Goal: Ask a question

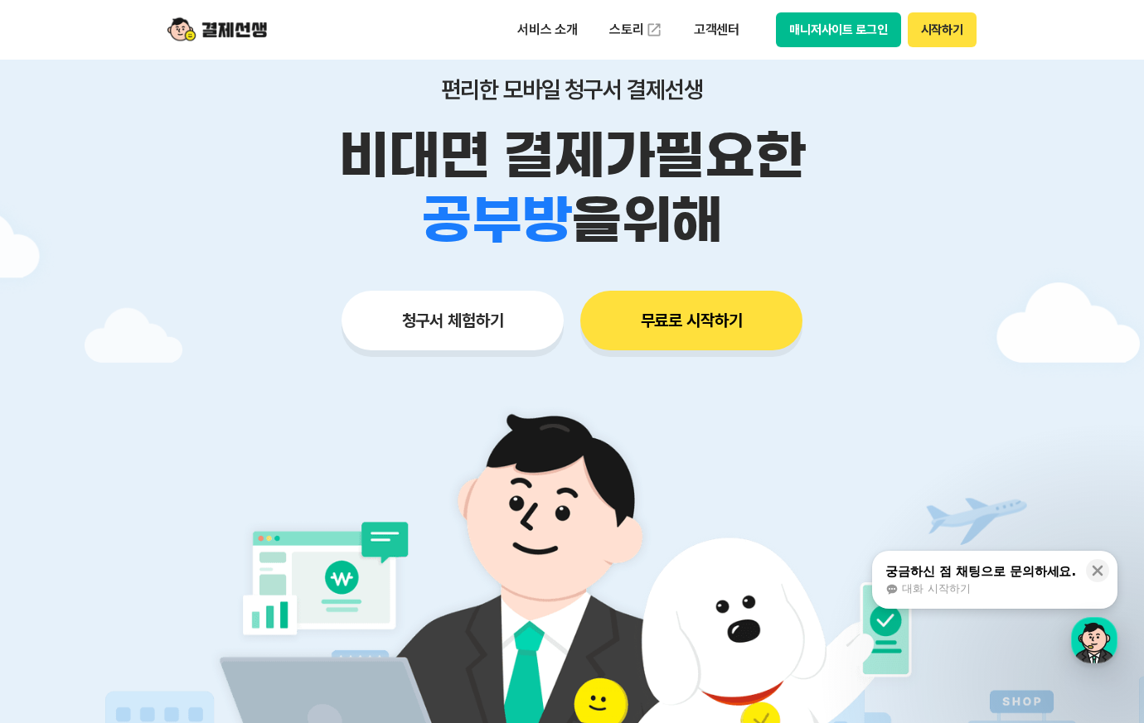
scroll to position [83, 0]
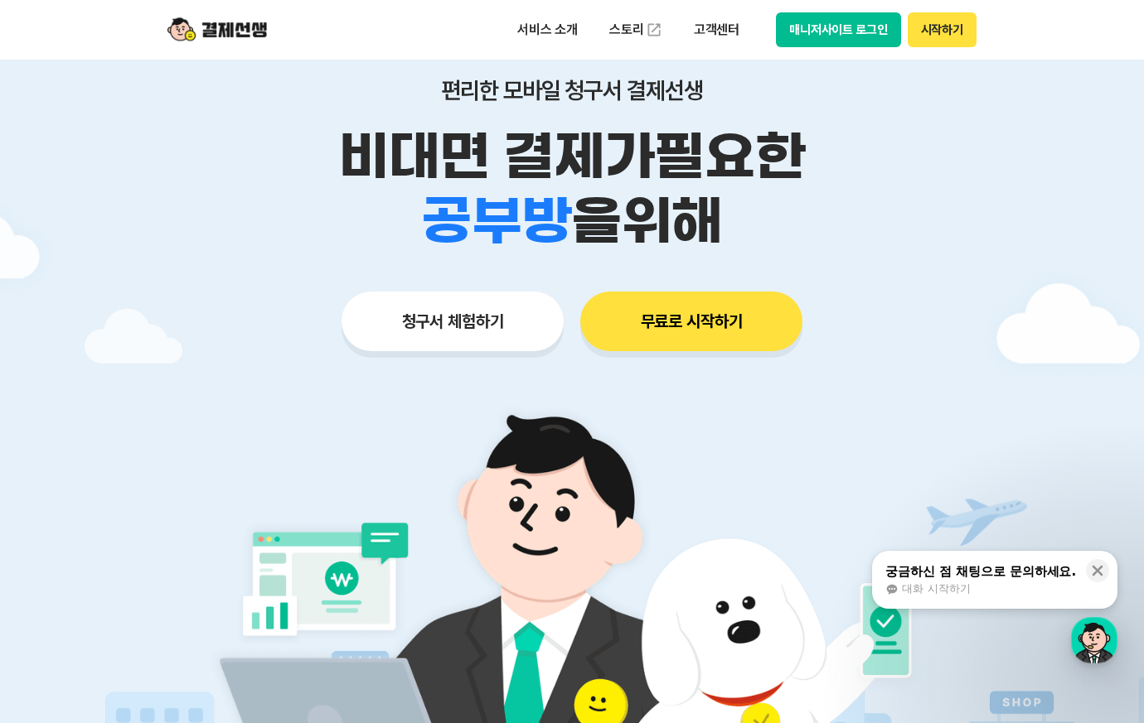
click at [673, 324] on button "무료로 시작하기" at bounding box center [691, 322] width 222 height 60
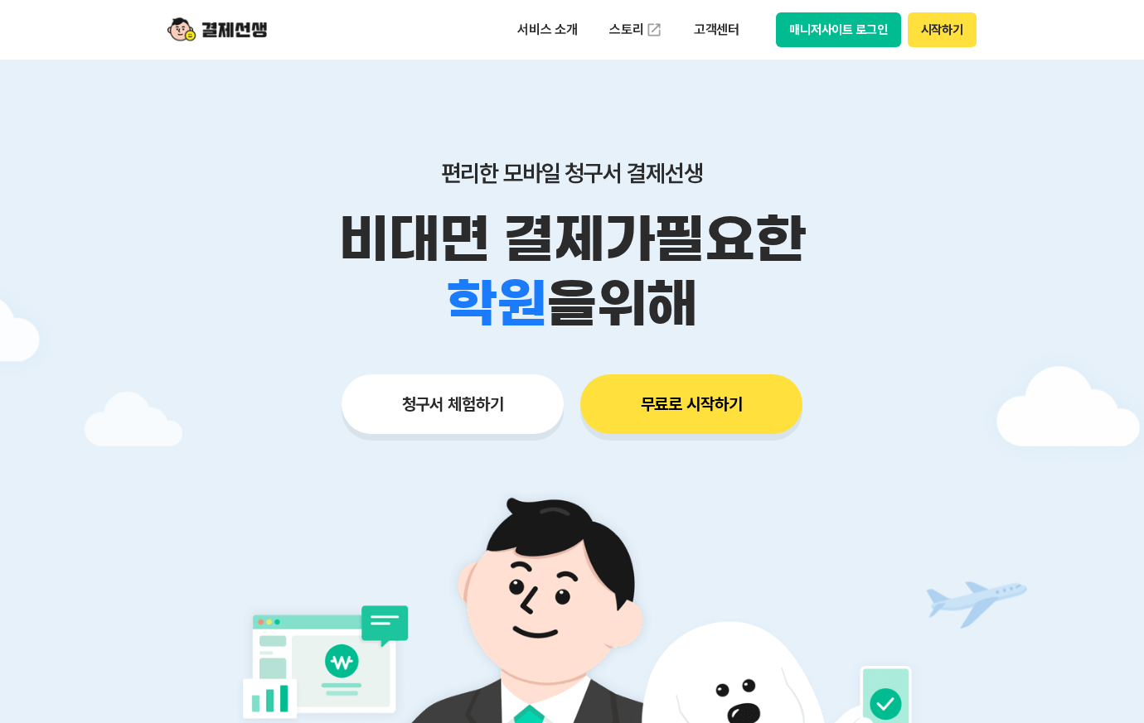
click at [955, 36] on button "시작하기" at bounding box center [941, 29] width 69 height 35
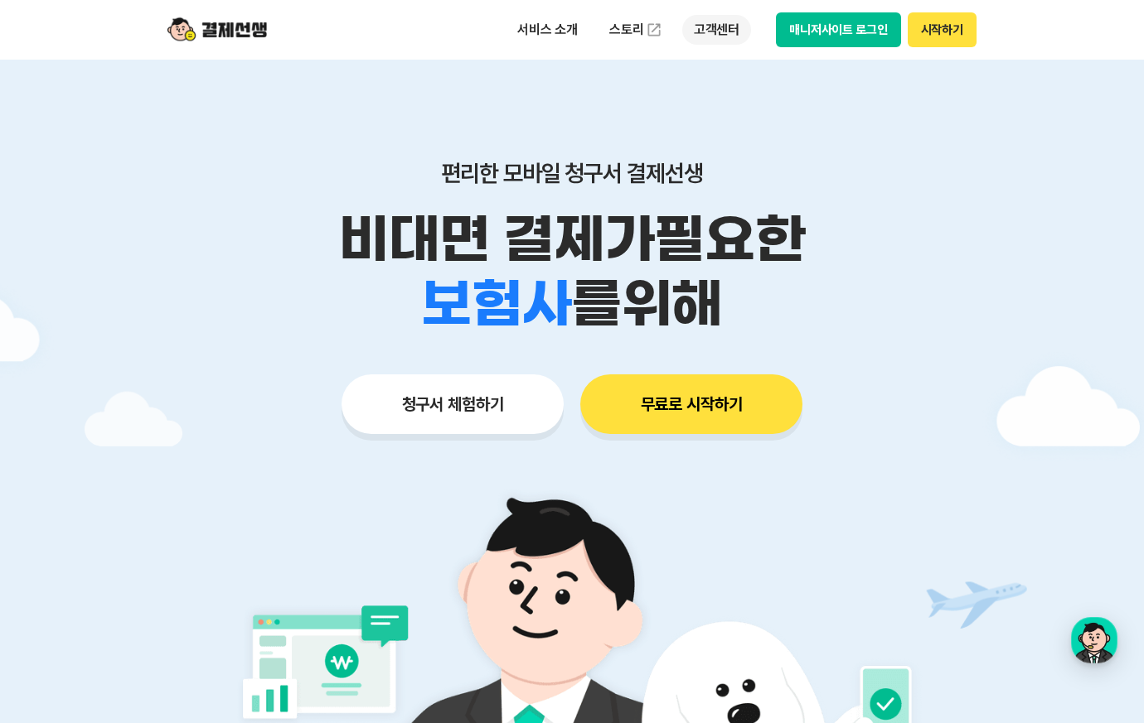
click at [708, 34] on p "고객센터" at bounding box center [716, 30] width 69 height 30
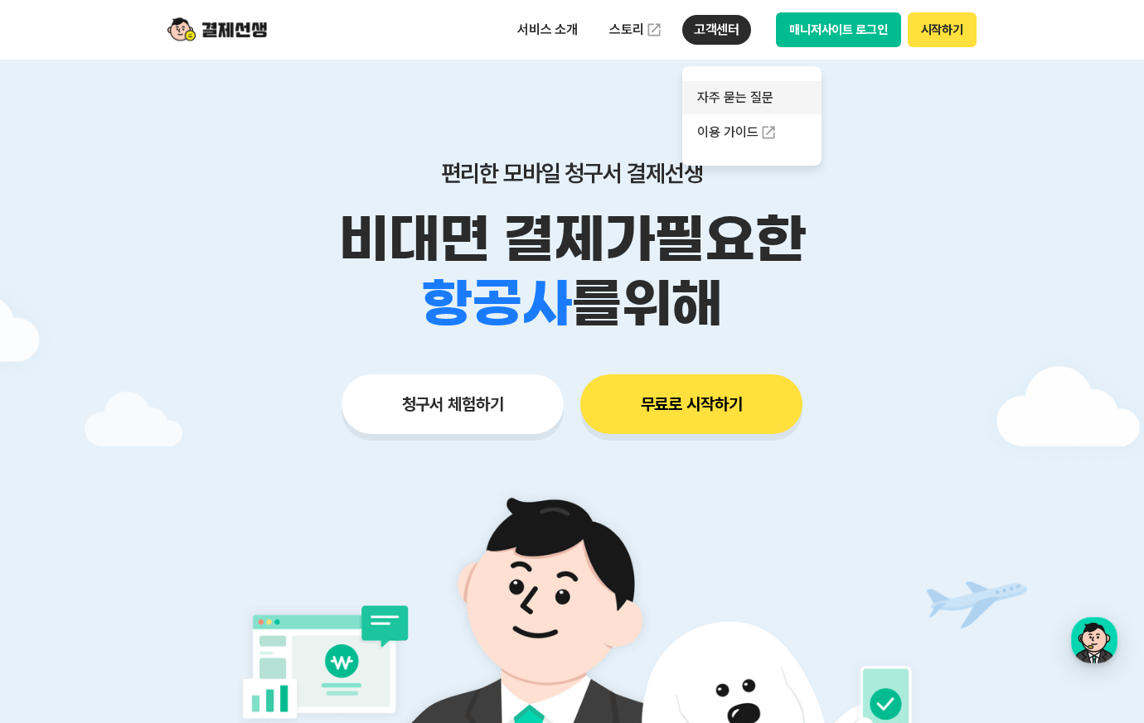
click at [732, 102] on link "자주 묻는 질문" at bounding box center [751, 97] width 139 height 33
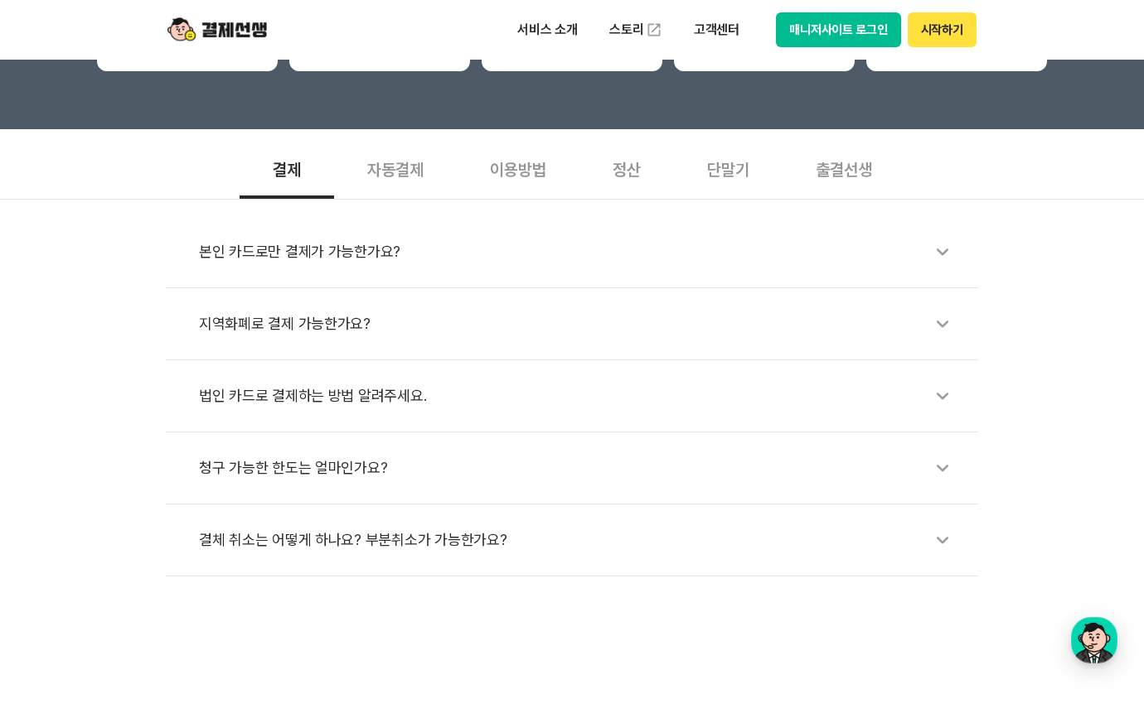
scroll to position [331, 0]
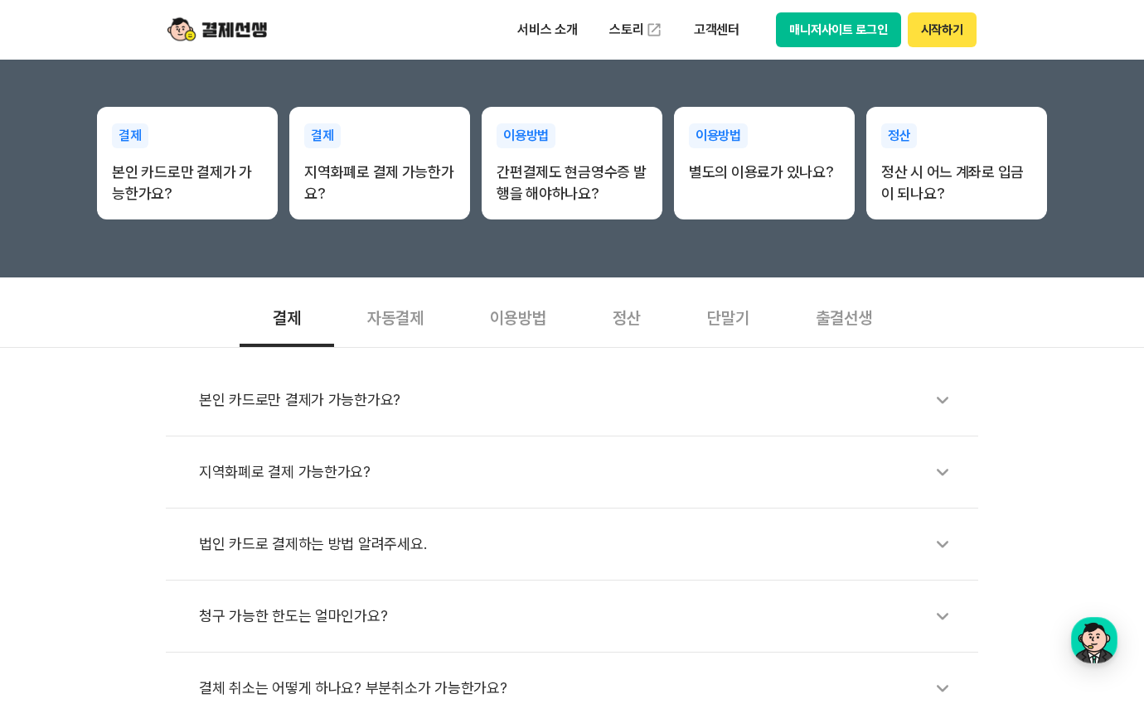
click at [828, 321] on div "출결선생" at bounding box center [843, 316] width 123 height 61
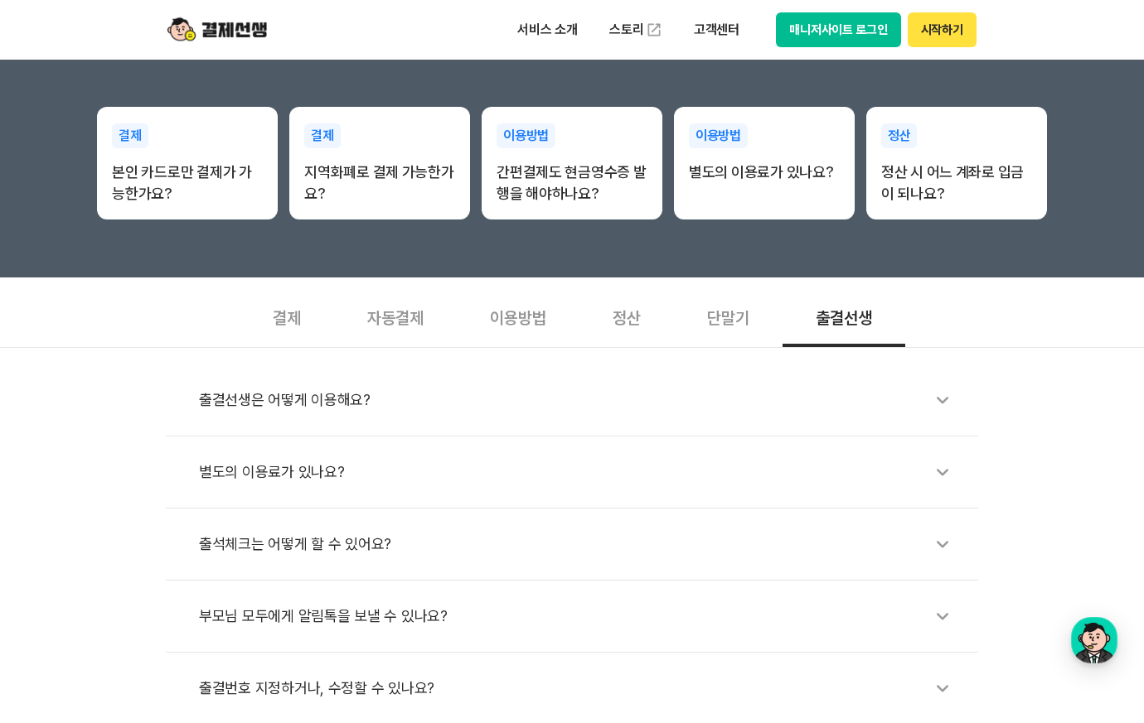
scroll to position [414, 0]
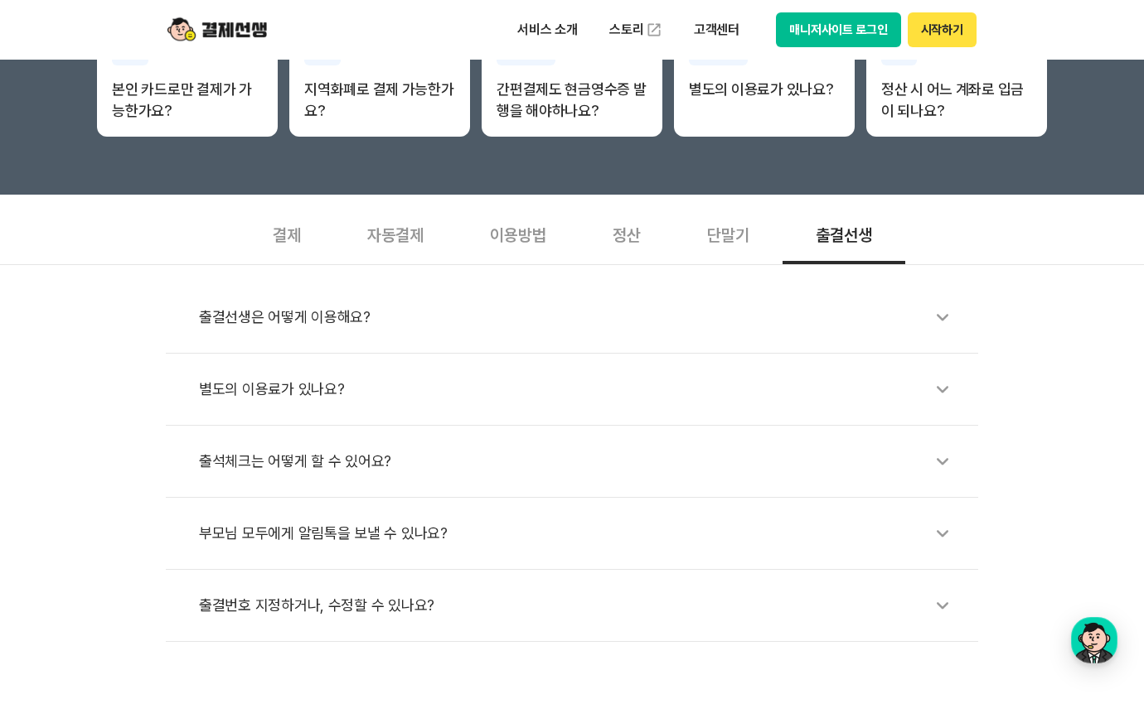
click at [727, 239] on div "단말기" at bounding box center [728, 233] width 109 height 61
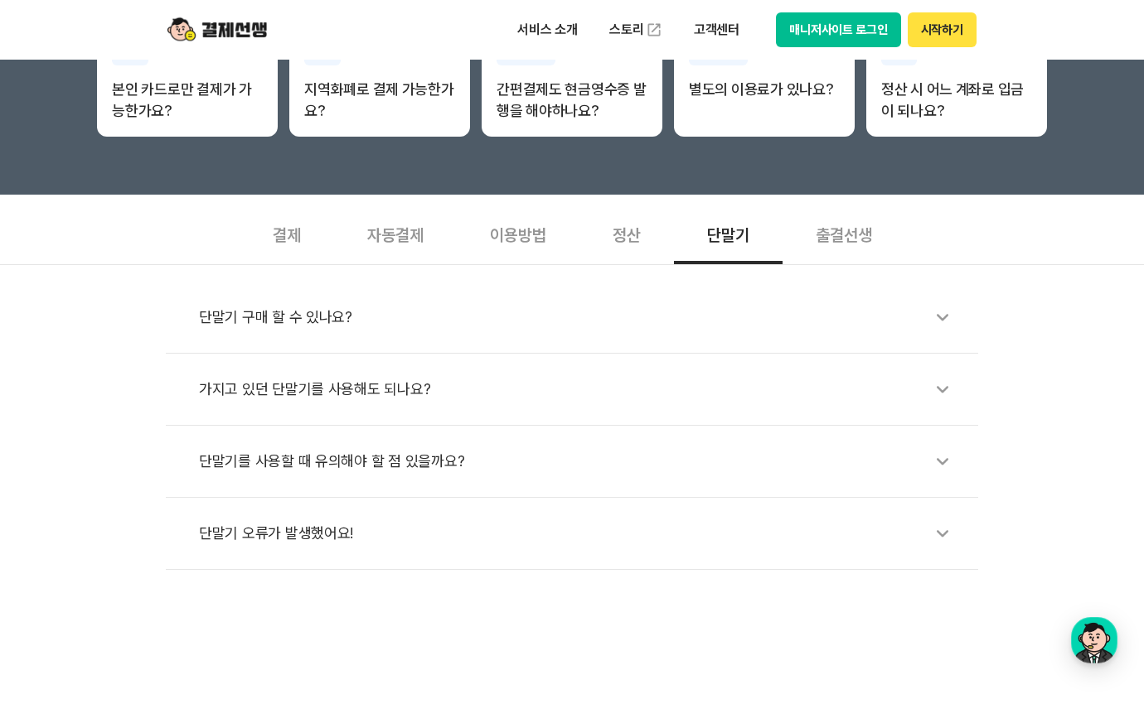
click at [291, 235] on div "결제" at bounding box center [286, 233] width 94 height 61
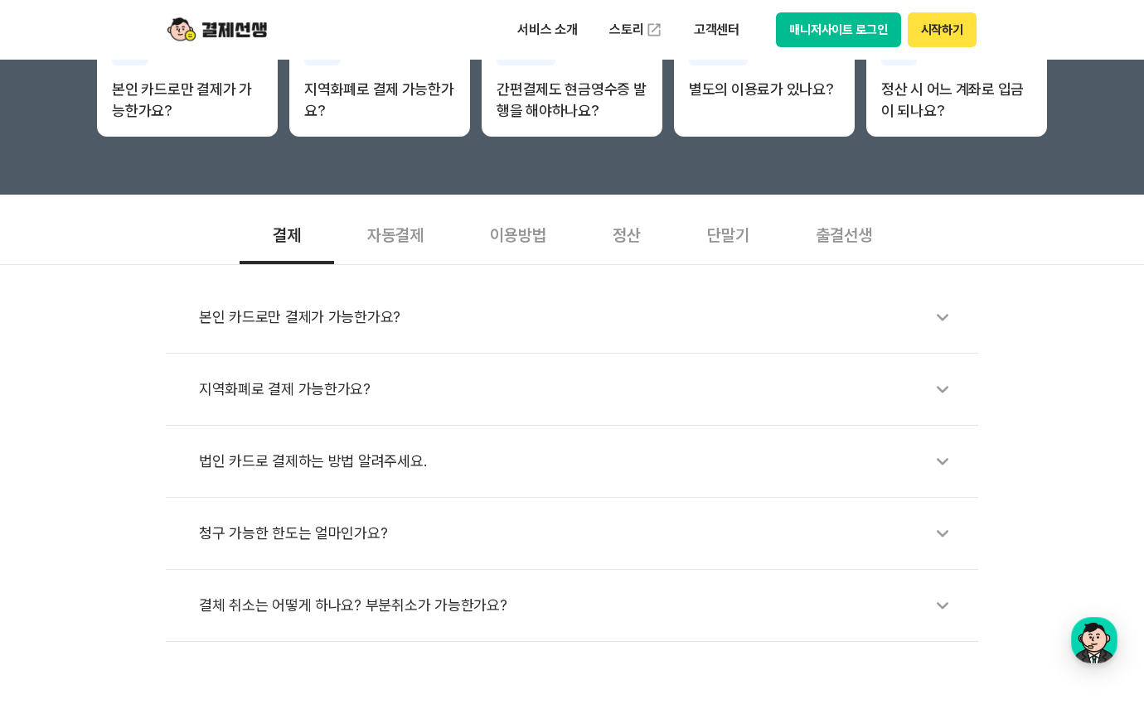
click at [4, 465] on div "본인 카드로만 결제가 가능한가요? 지역화폐로 결제 가능한가요? 법인 카드로 결제하는 방법 알려주세요. 청구 가능한 한도는 얼마인가요? 결체 취…" at bounding box center [572, 453] width 1144 height 378
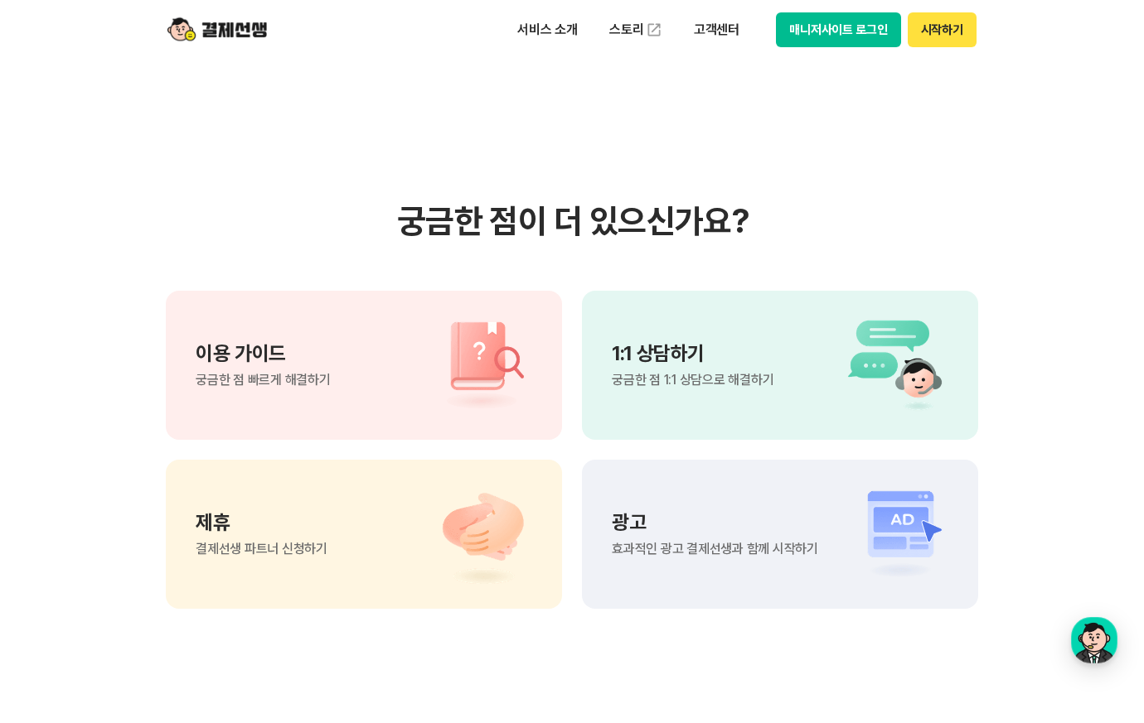
scroll to position [1077, 0]
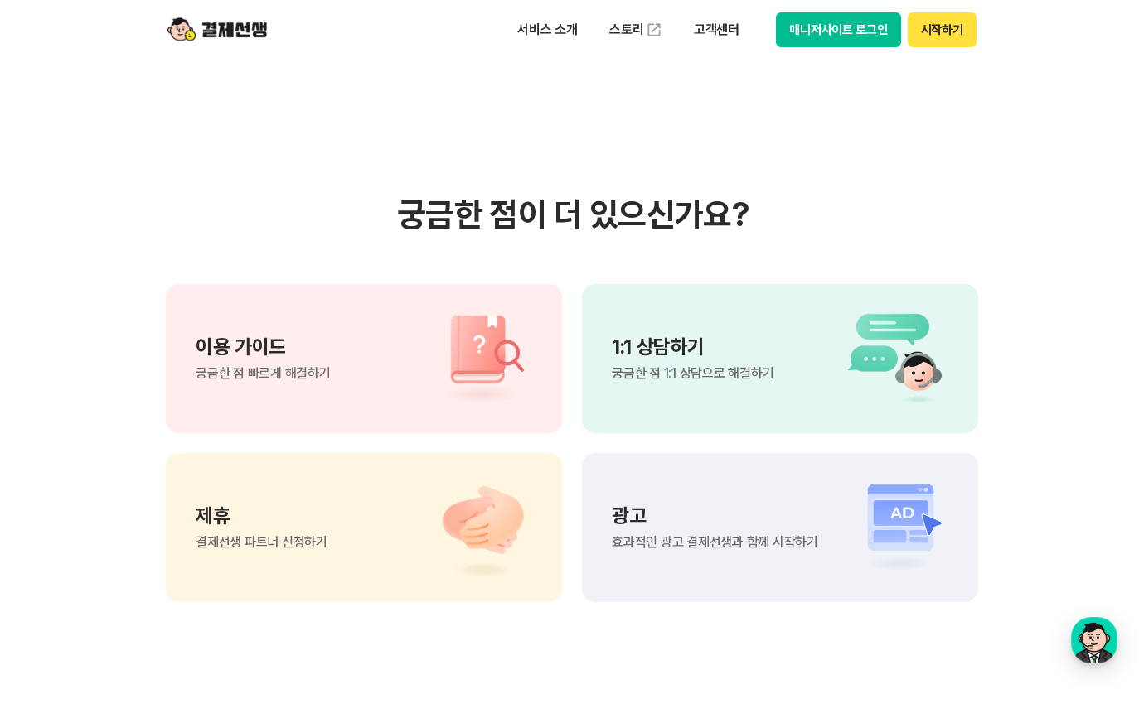
click at [695, 371] on span "궁금한 점 1:1 상담으로 해결하기" at bounding box center [693, 373] width 162 height 13
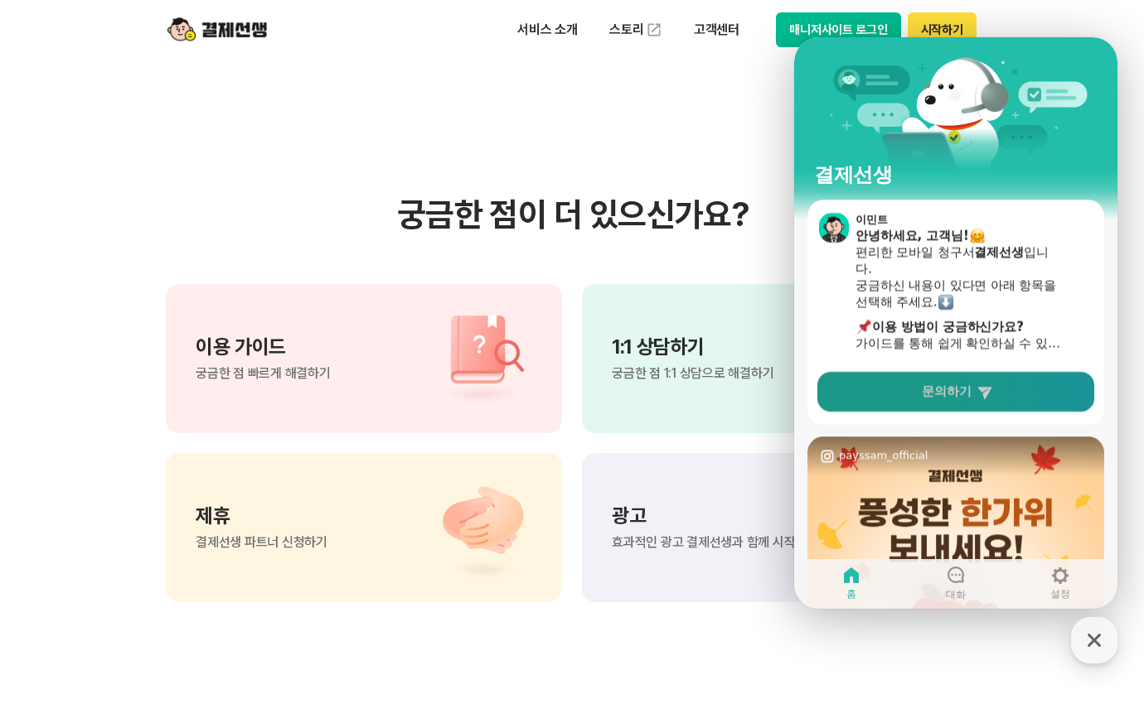
click at [945, 388] on span "문의하기" at bounding box center [946, 392] width 50 height 17
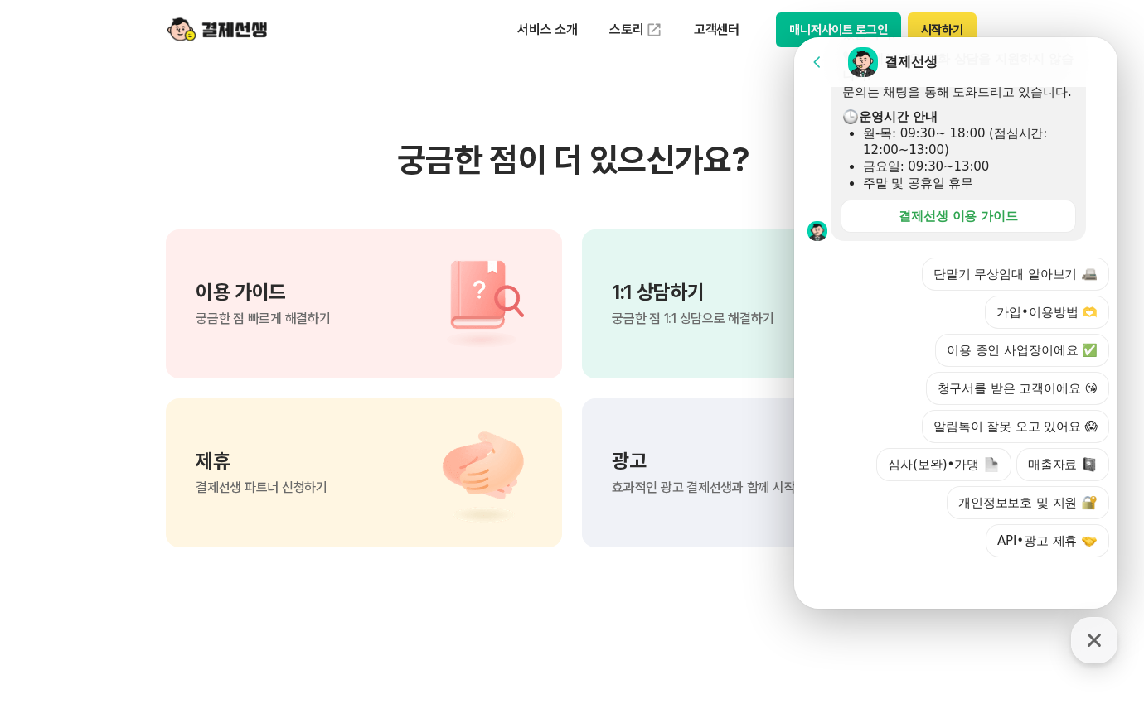
scroll to position [1160, 0]
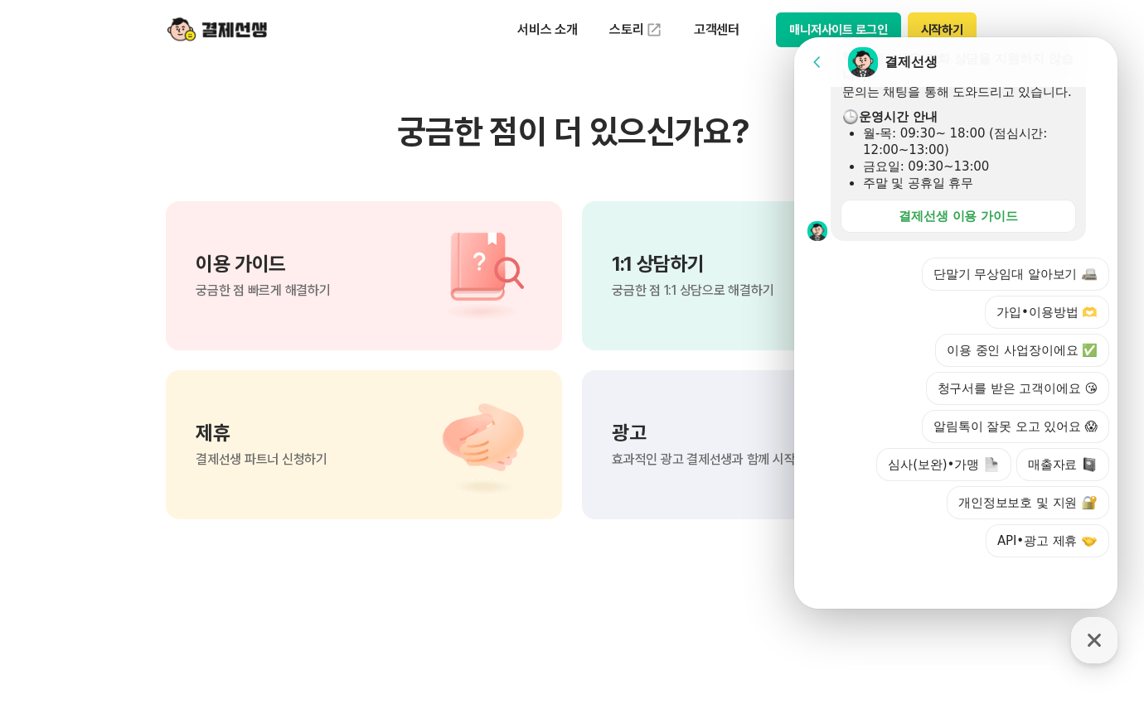
click at [1040, 311] on button "가입•이용방법 🫶" at bounding box center [1046, 312] width 124 height 33
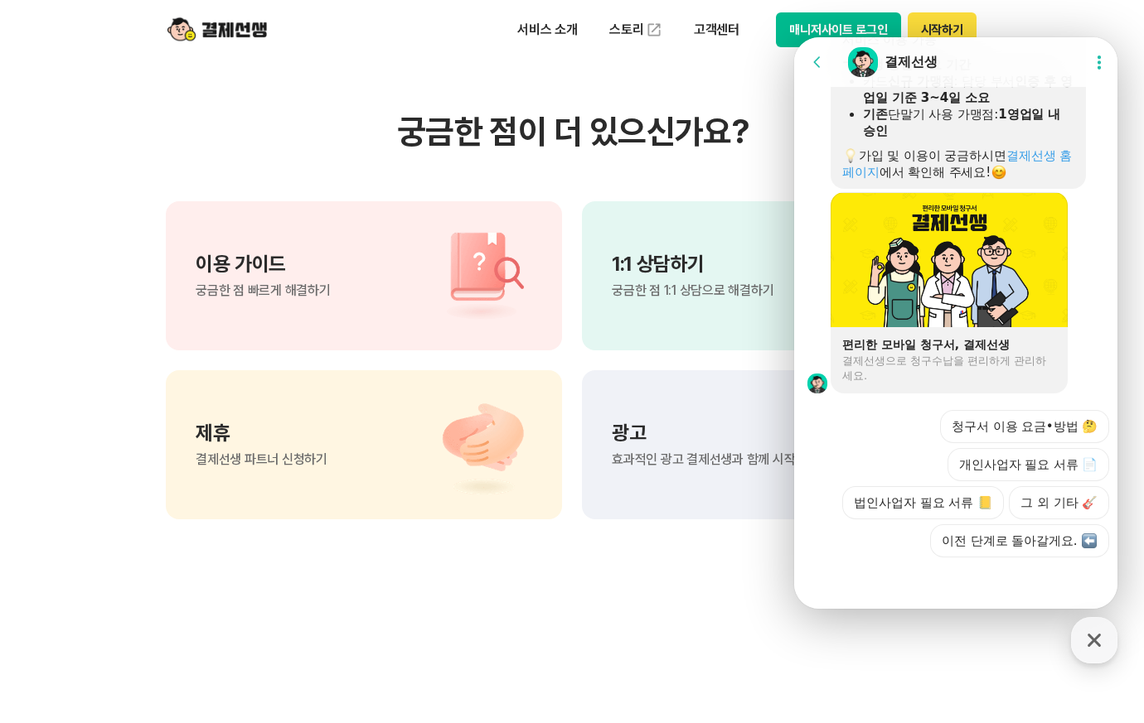
scroll to position [1111, 0]
click at [1047, 464] on button "개인사업자 필요 서류 📄" at bounding box center [1028, 464] width 162 height 33
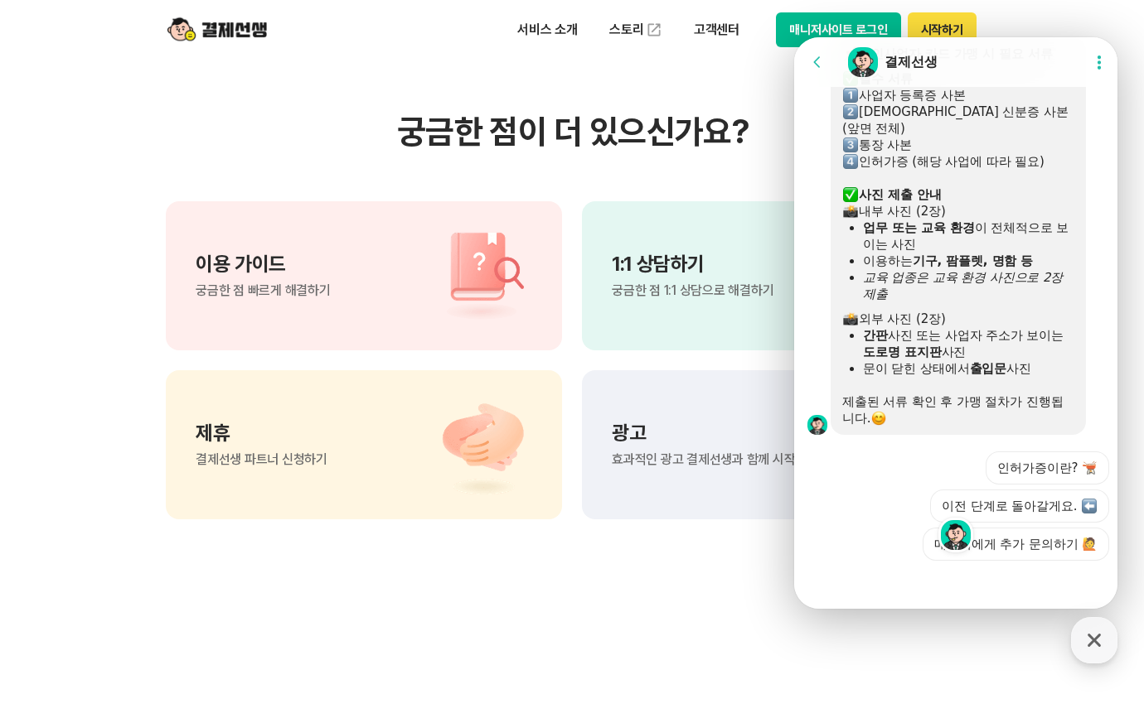
scroll to position [1521, 0]
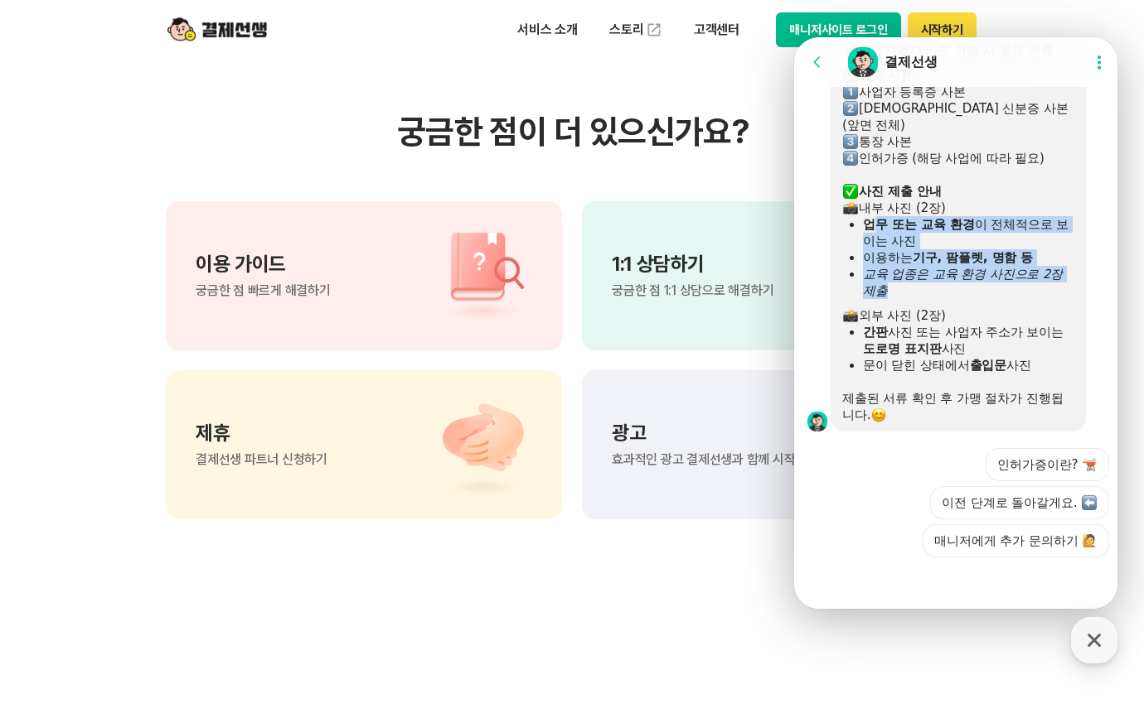
drag, startPoint x: 875, startPoint y: 223, endPoint x: 988, endPoint y: 288, distance: 130.3
click at [988, 288] on ul "업무 또는 교육 환경 이 전체적으로 보이는 사진 이용하는 기구, 팜플렛, 명함 등 교육 업종은 교육 환경 사진으로 2장 제출" at bounding box center [958, 257] width 232 height 83
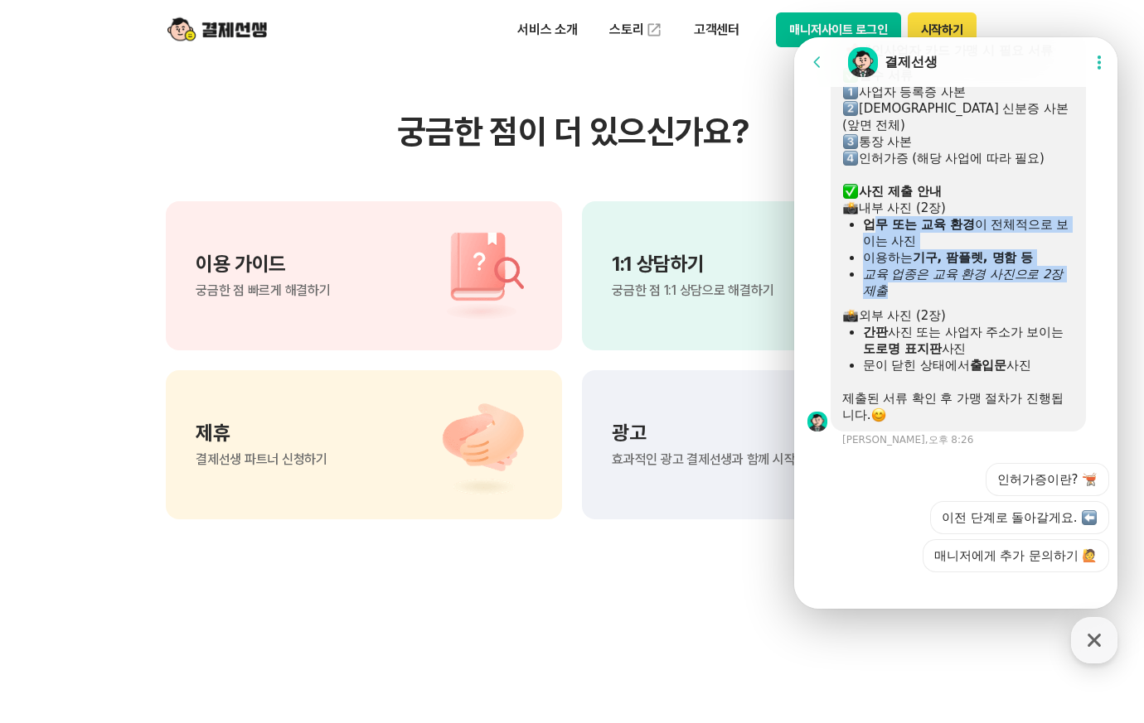
click at [988, 288] on div "교육 업종은 교육 환경 사진으로 2장 제출" at bounding box center [968, 282] width 211 height 33
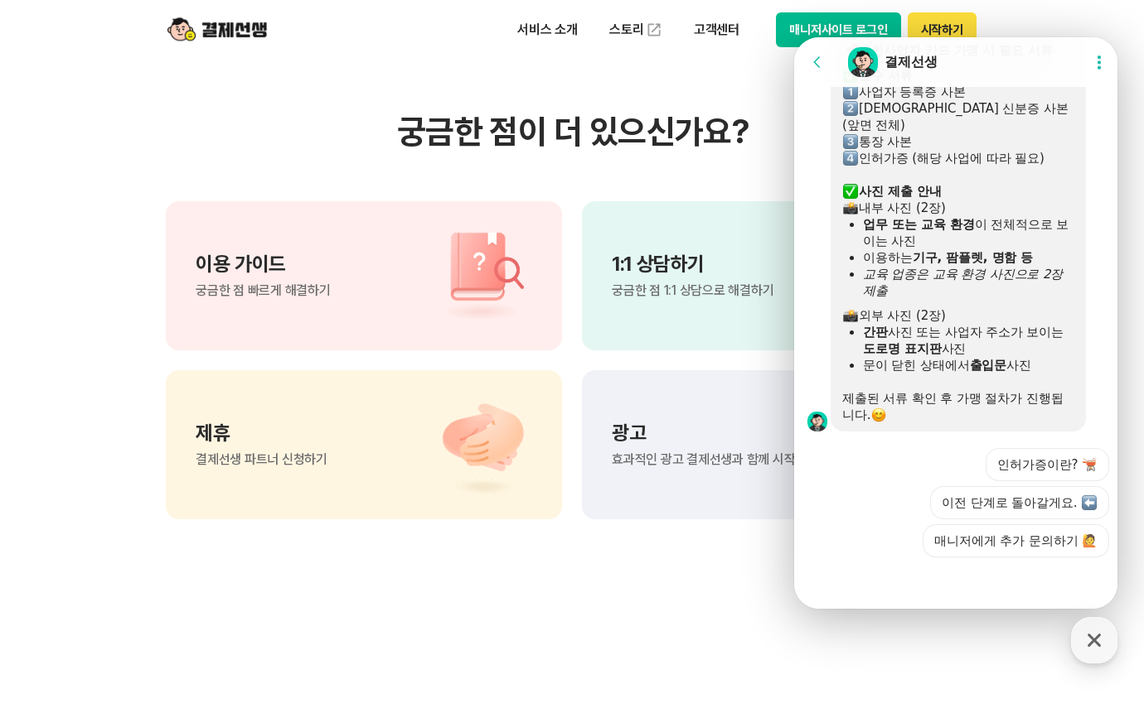
scroll to position [1243, 0]
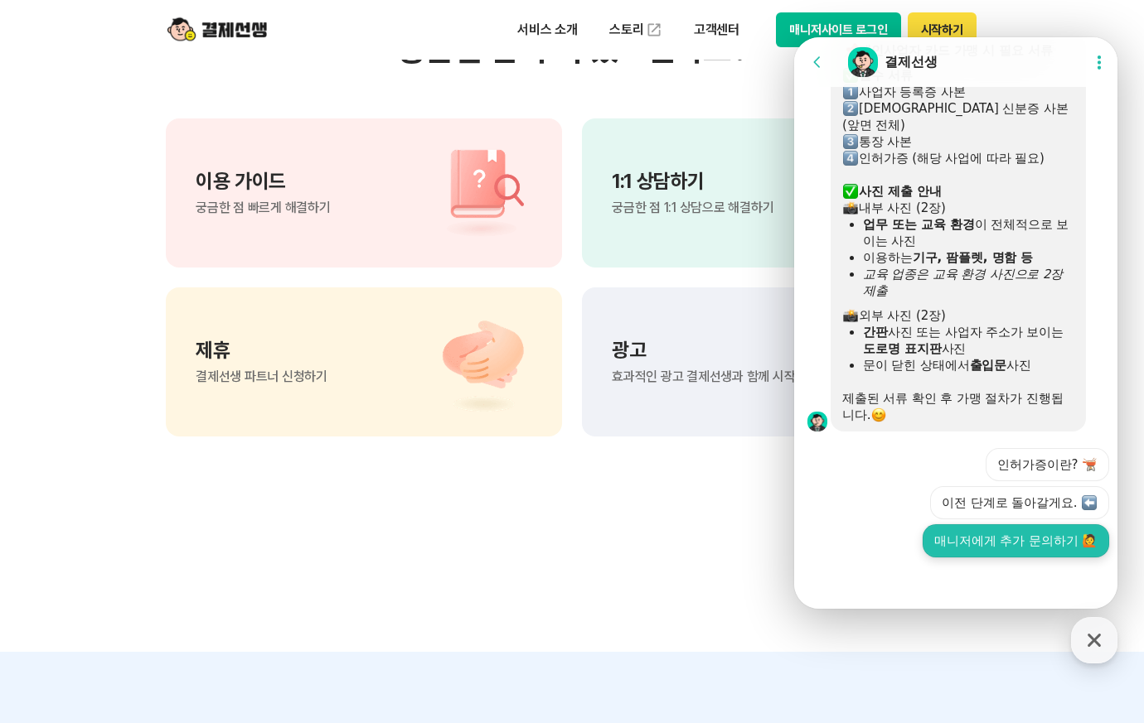
click at [993, 542] on button "매니저에게 추가 문의하기 🙋" at bounding box center [1015, 541] width 186 height 33
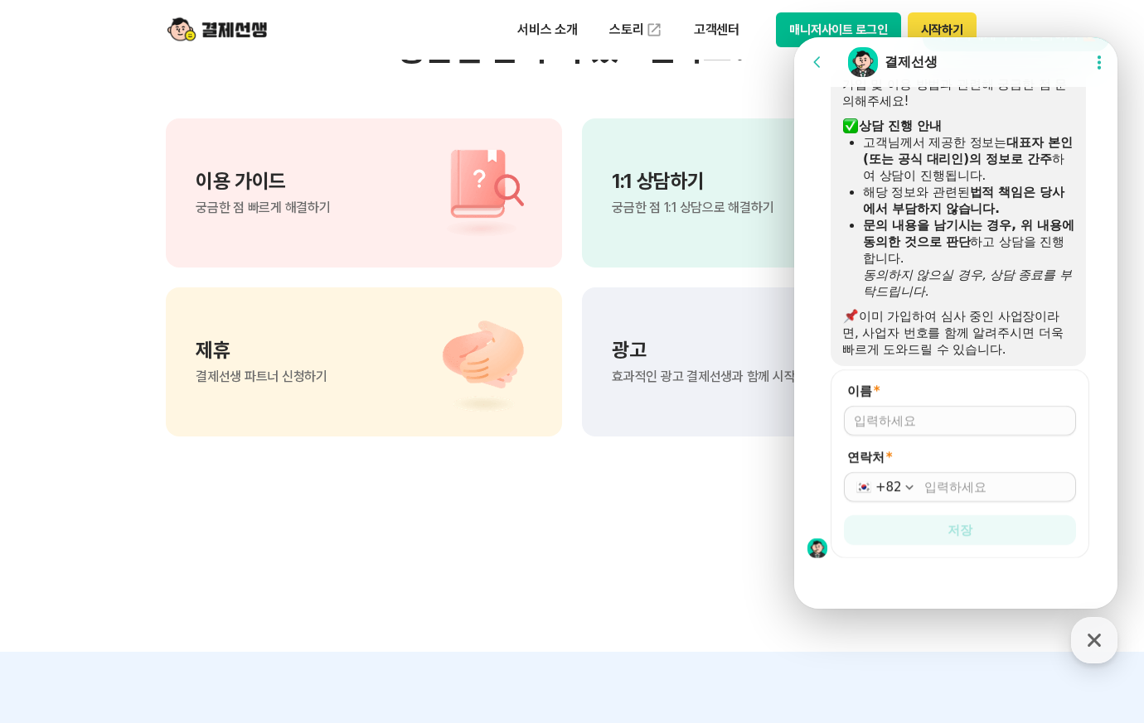
scroll to position [1951, 0]
click at [926, 417] on input "이름 *" at bounding box center [960, 420] width 212 height 17
type input "ㄱ"
type input "구영민"
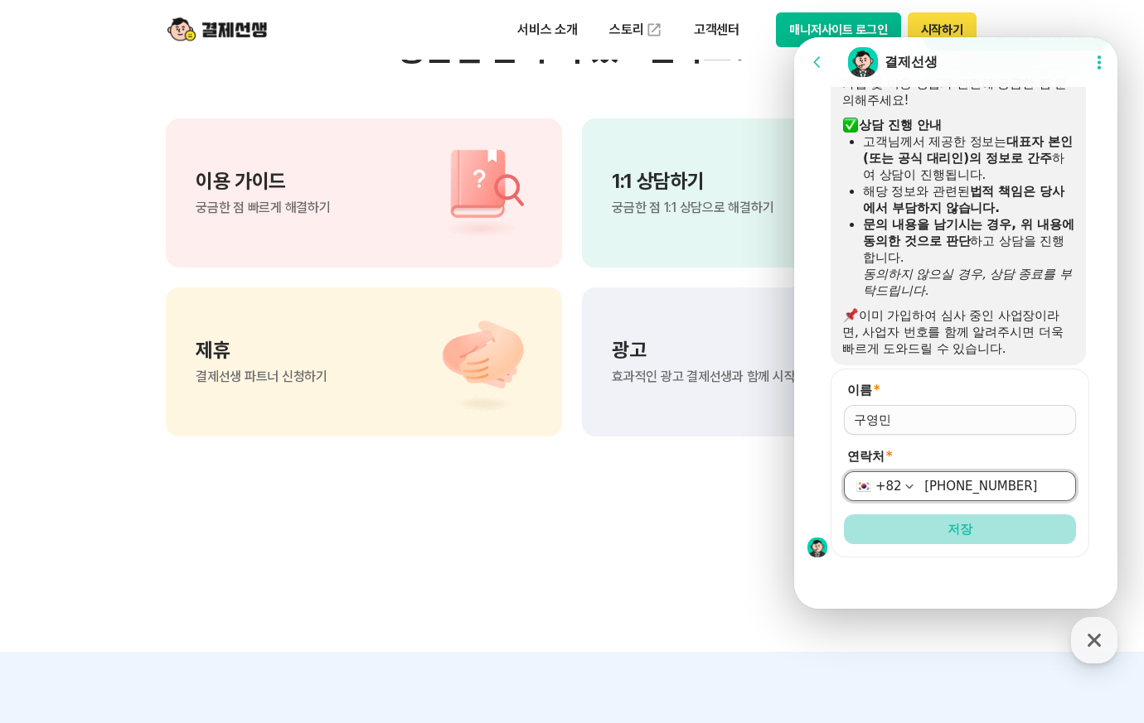
type input "[PHONE_NUMBER]"
click at [963, 519] on button "저장" at bounding box center [960, 530] width 232 height 30
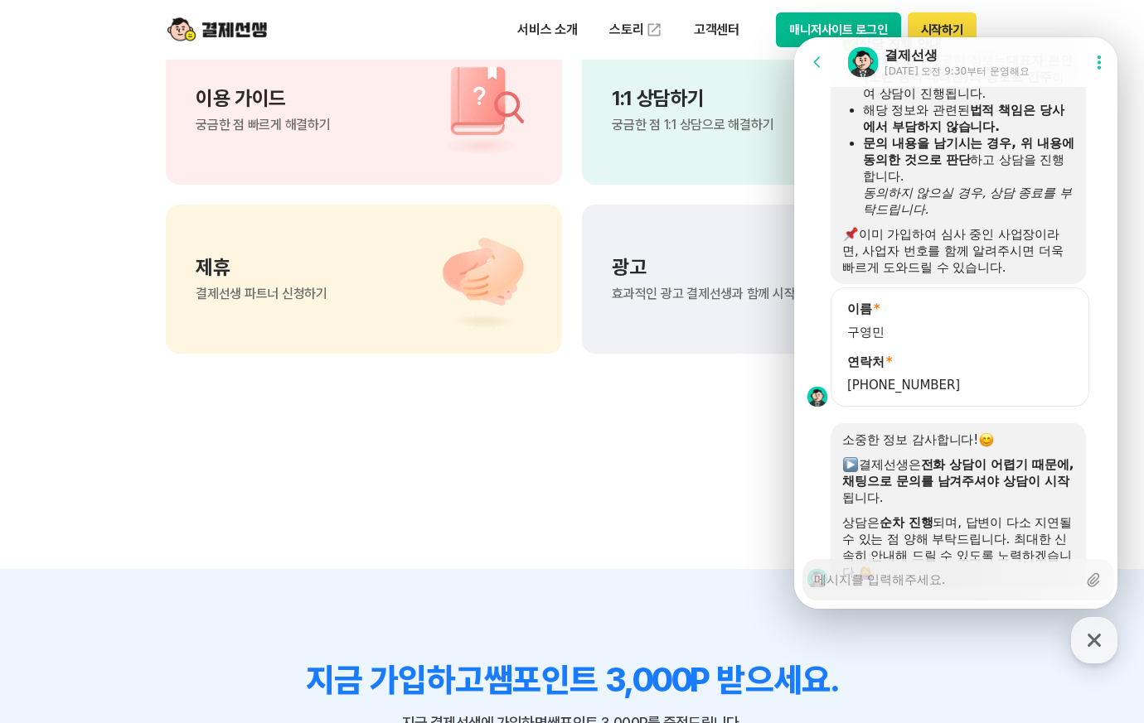
scroll to position [2114, 0]
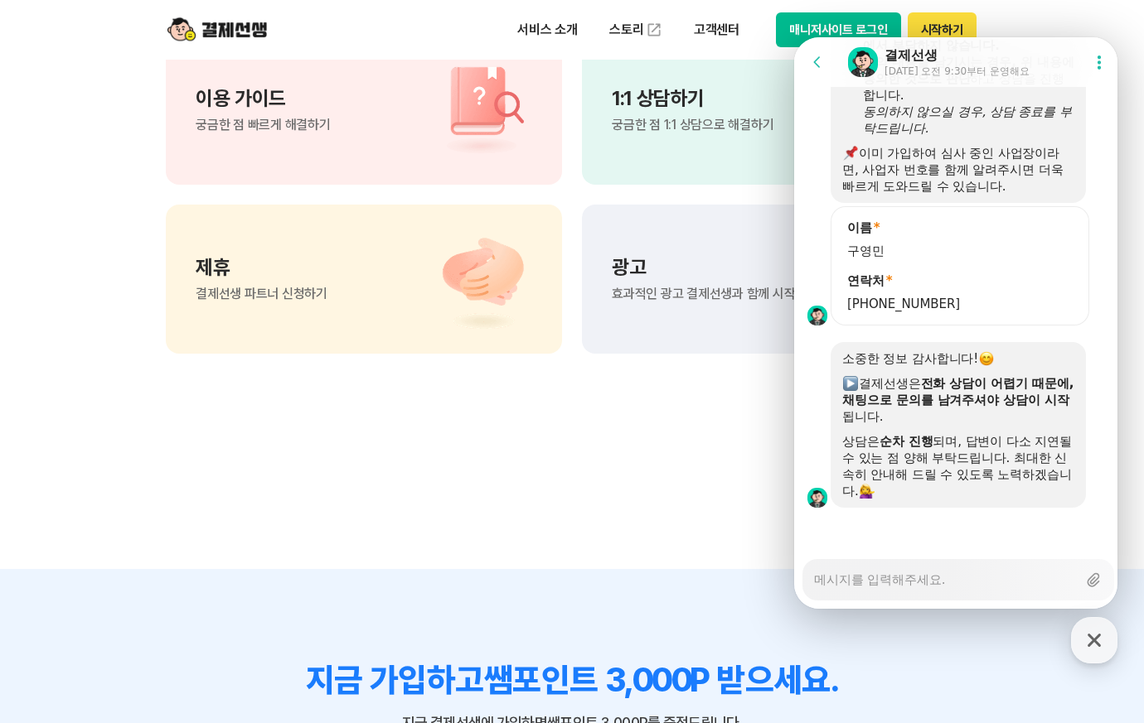
type textarea "x"
type textarea "ㅇ"
type textarea "x"
type textarea "아"
type textarea "x"
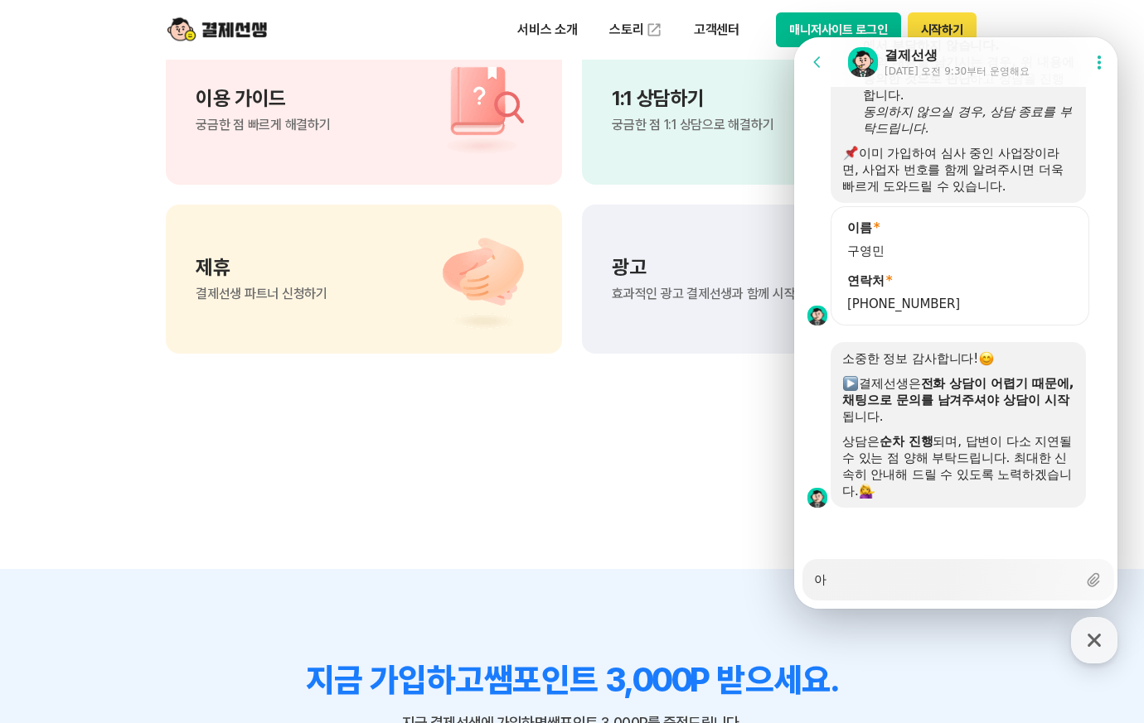
type textarea "안"
type textarea "x"
type textarea "안ㄴ"
type textarea "x"
type textarea "안녕"
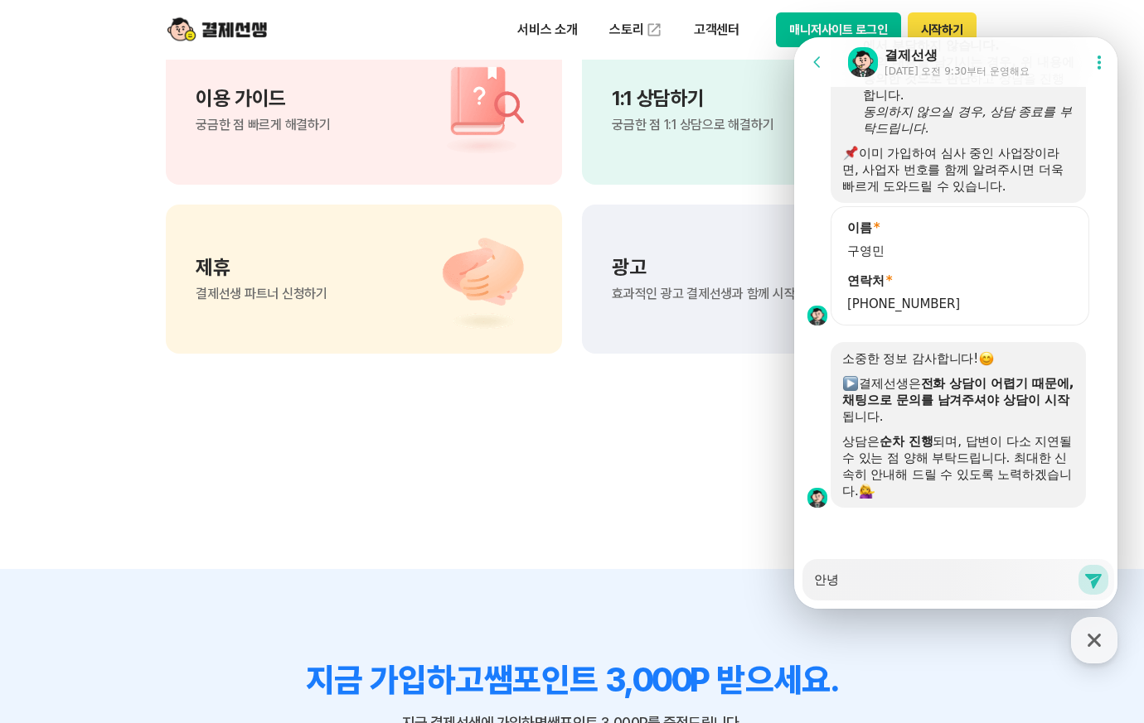
type textarea "x"
type textarea "안녕ㅎ"
type textarea "x"
type textarea "안녕하"
type textarea "x"
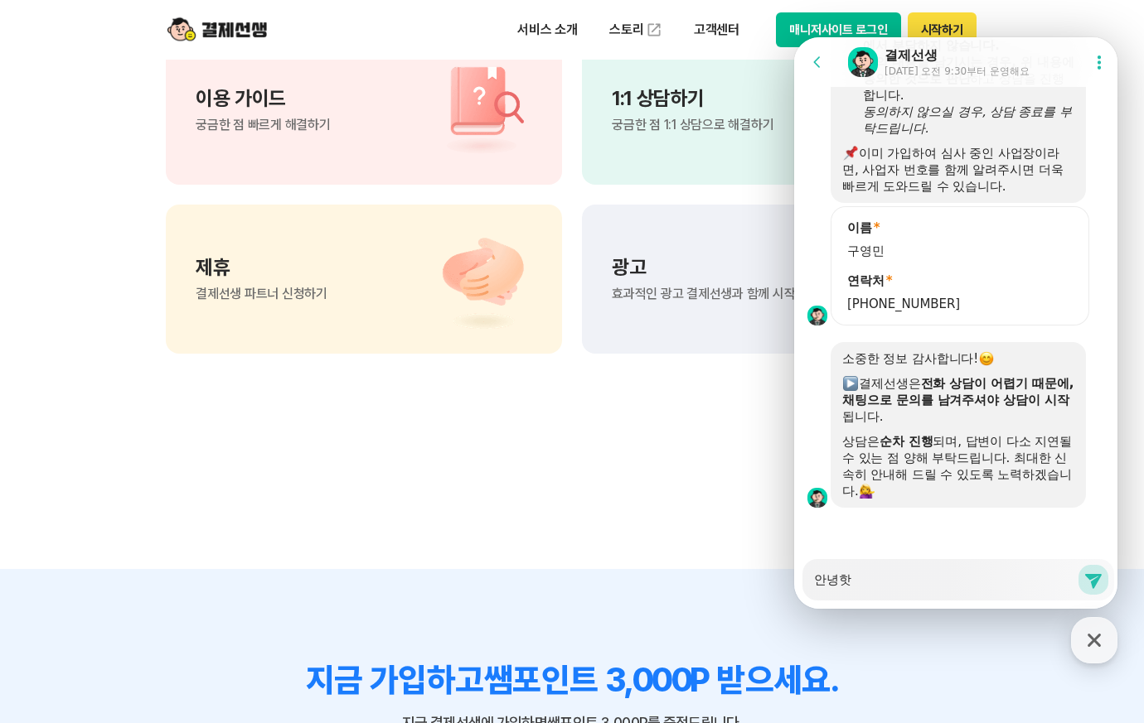
type textarea "안녕하세"
type textarea "x"
type textarea "안녕하셍"
type textarea "x"
type textarea "안녕하세요"
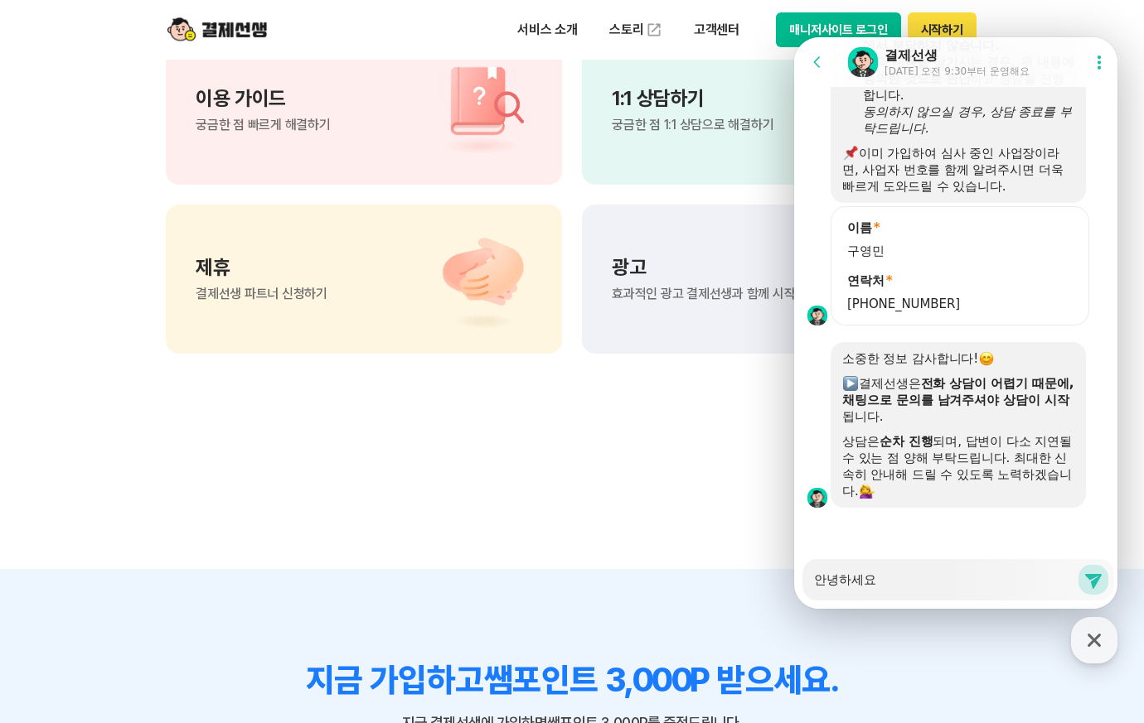
type textarea "x"
type textarea "안녕하세요."
type textarea "x"
type textarea "안녕하세요."
type textarea "x"
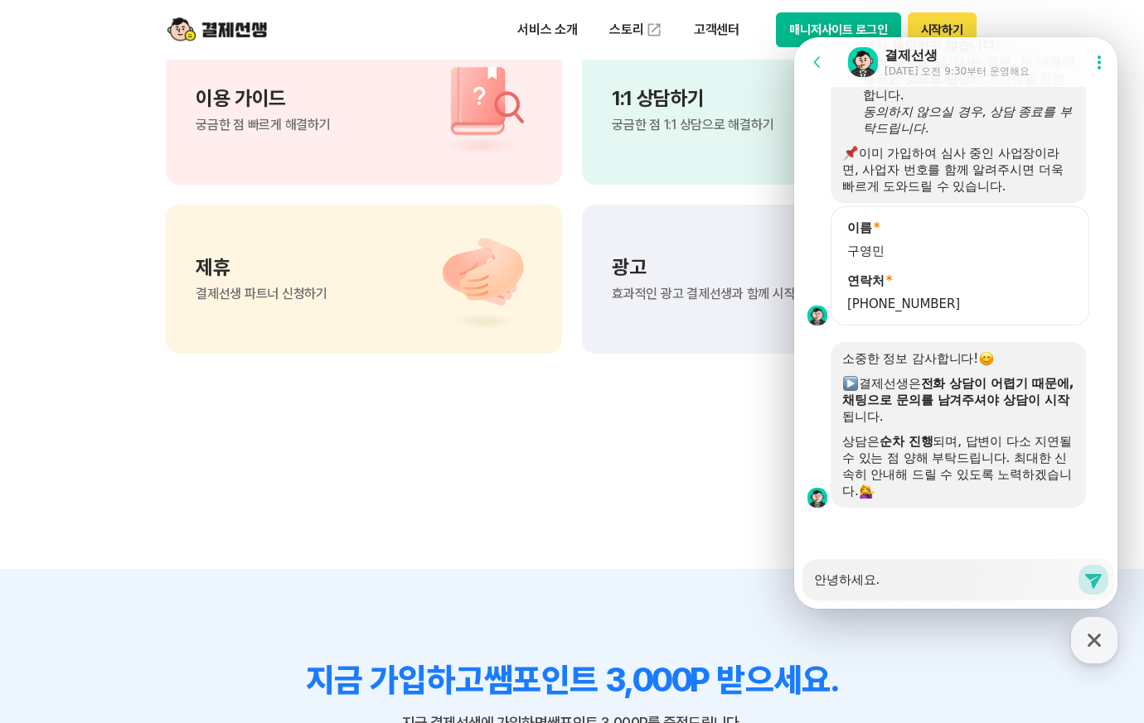
type textarea "안녕하세요. ㄱ"
type textarea "x"
type textarea "안녕하세요. 개"
type textarea "x"
type textarea "안녕하세요. 갱"
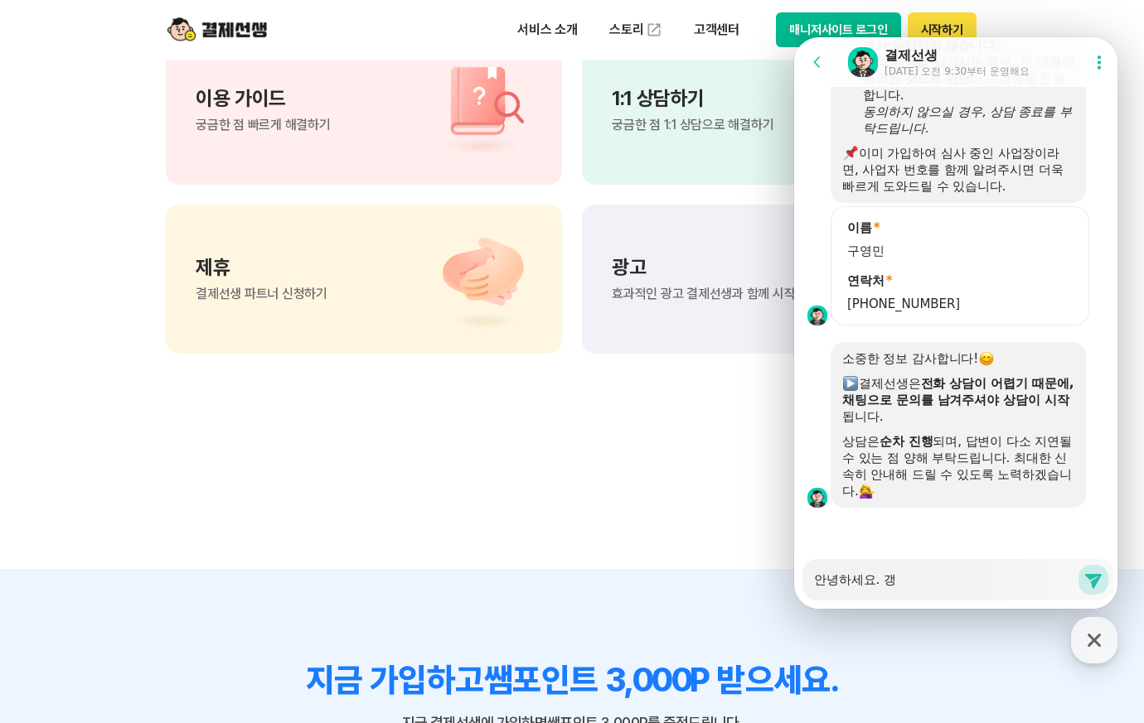
type textarea "x"
type textarea "안녕하세요. 개이"
type textarea "x"
type textarea "안녕하세요. 개인"
type textarea "x"
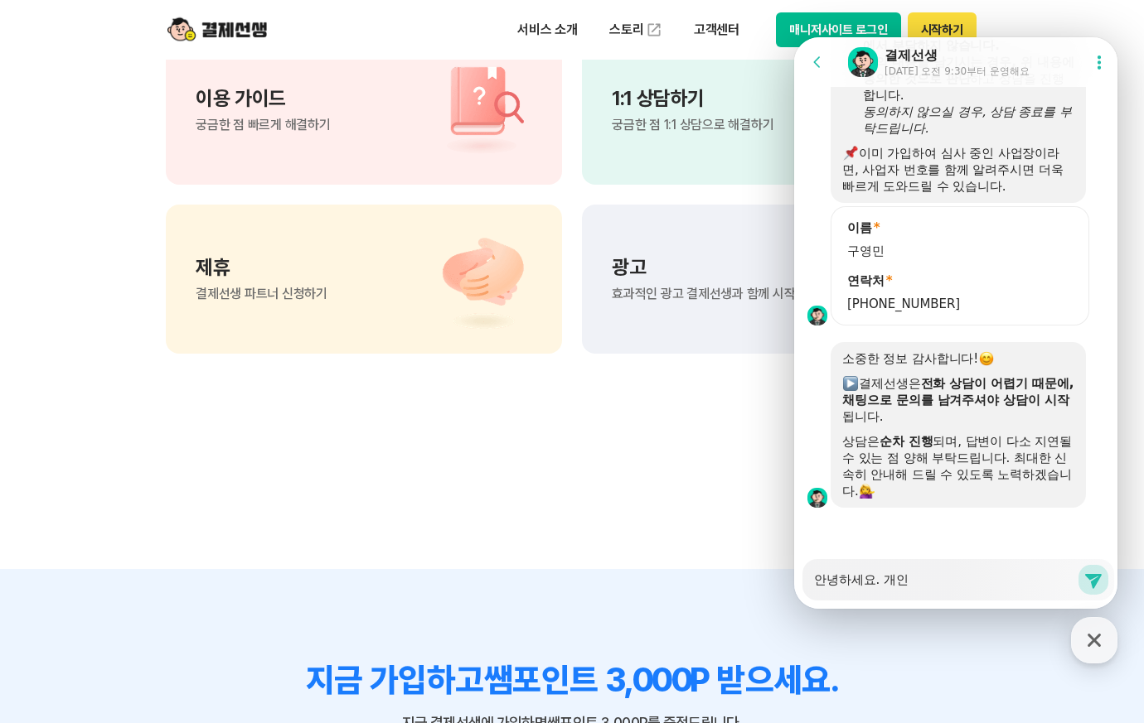
type textarea "안녕하세요. 개인ㅅ"
type textarea "x"
type textarea "안녕하세요. 개인사"
type textarea "x"
type textarea "안녕하세요. 개인상"
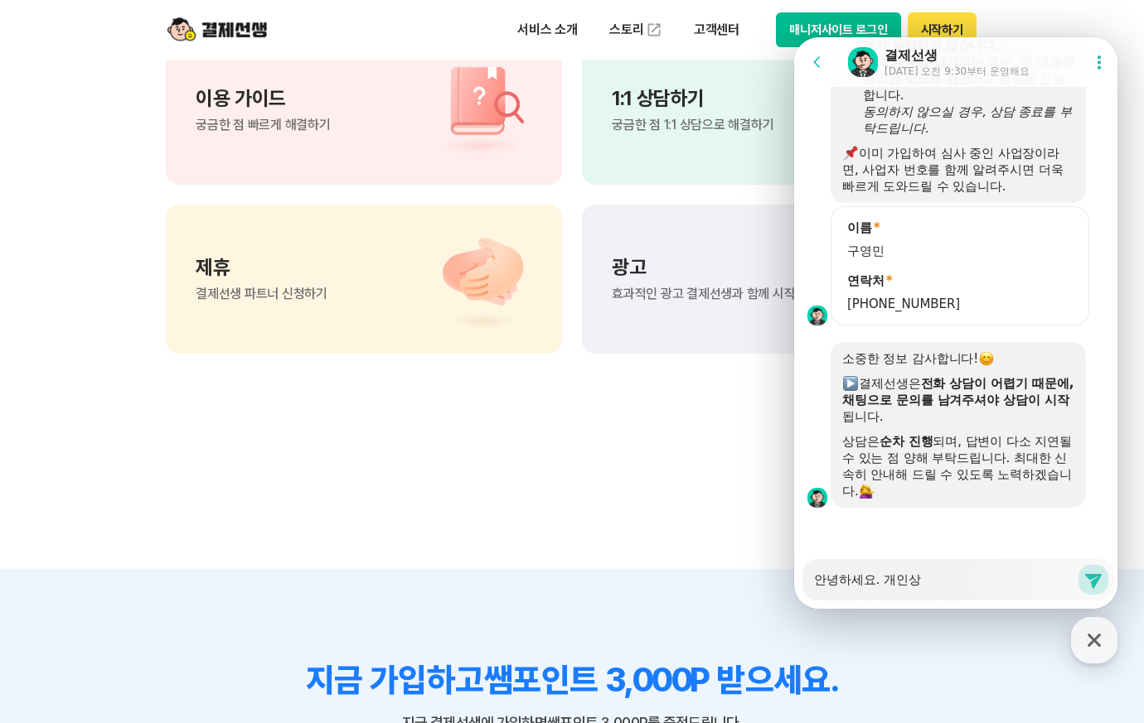
type textarea "x"
type textarea "안녕하세요. 개인사어"
type textarea "x"
type textarea "안녕하세요. 개인사업"
type textarea "x"
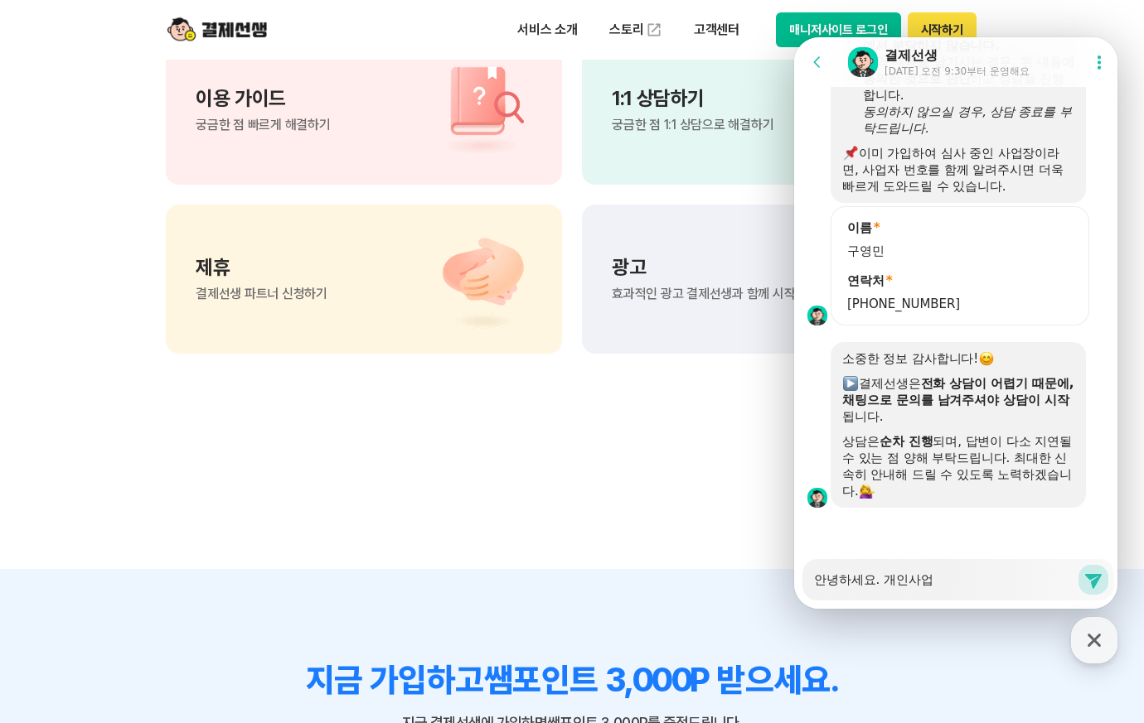
type textarea "안녕하세요. 개인사업ㅈ"
type textarea "x"
type textarea "안녕하세요. 개인사업자"
type textarea "x"
type textarea "안녕하세요. 개인사업자("
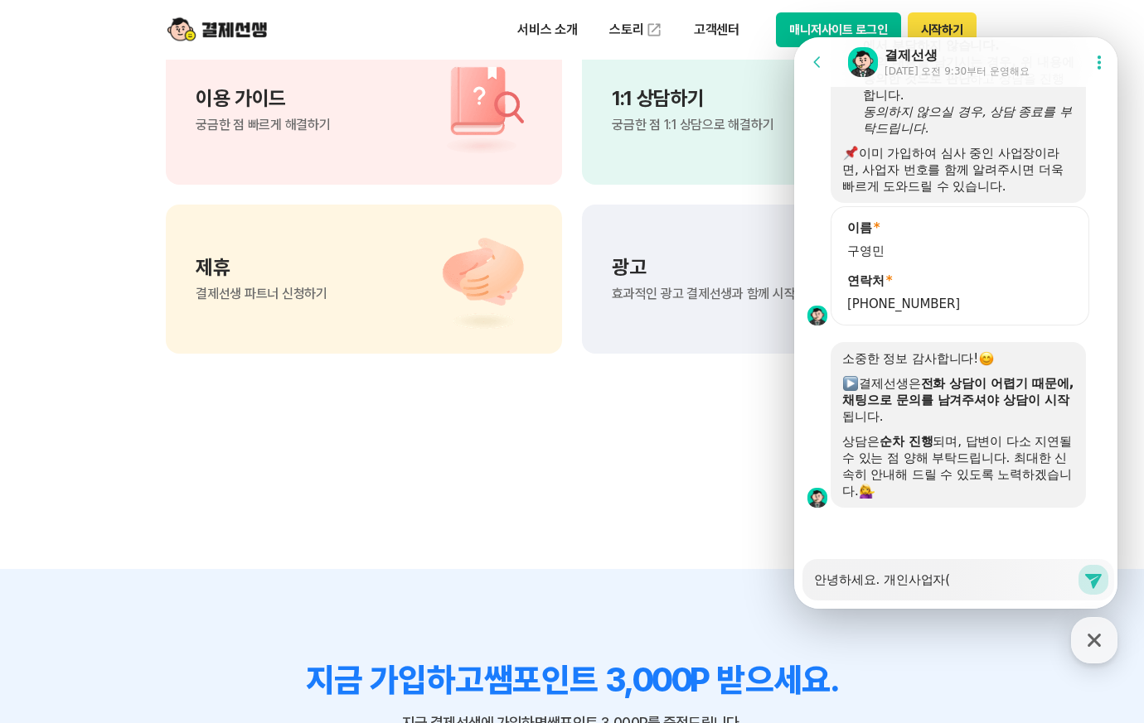
type textarea "x"
type textarea "안녕하세요. 개인사업자(ㅅ"
type textarea "x"
type textarea "안녕하세요. 개인사업자(스"
type textarea "x"
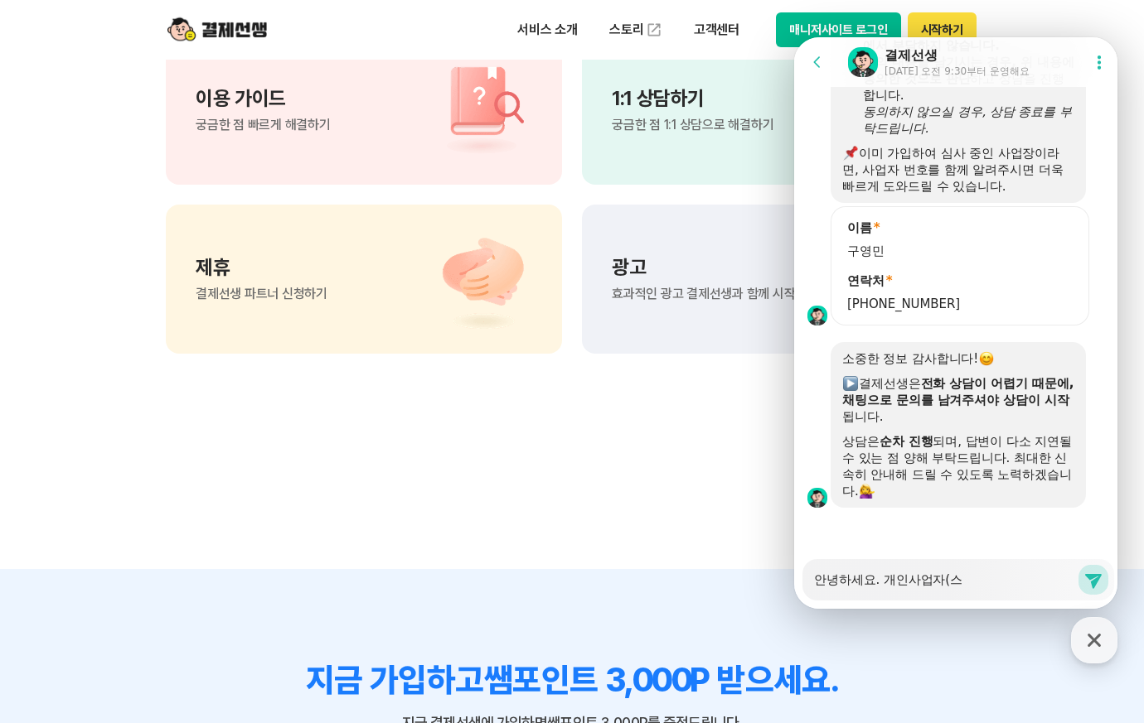
type textarea "안녕하세요. 개인사업자(슽"
type textarea "x"
type textarea "안녕하세요. 개인사업자(스타"
type textarea "x"
type textarea "안녕하세요. 개인사업자(스ㅌ"
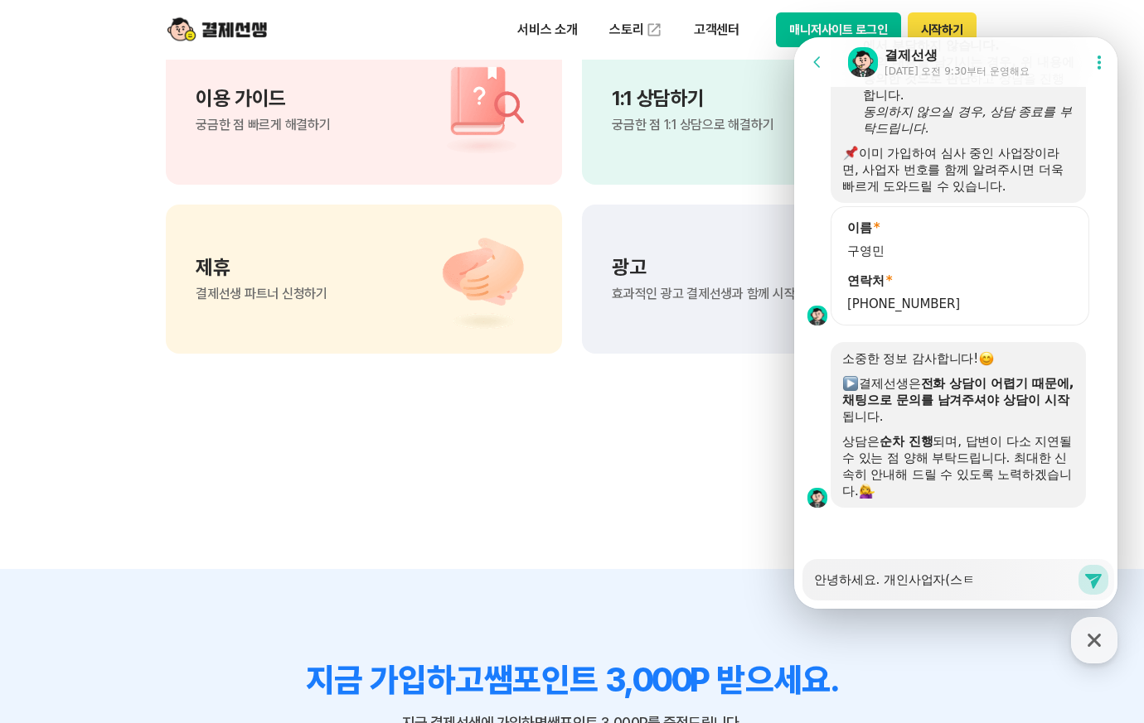
type textarea "x"
type textarea "안녕하세요. 개인사업자(스"
type textarea "x"
type textarea "안녕하세요. 개인사업자(스ㅁ"
type textarea "x"
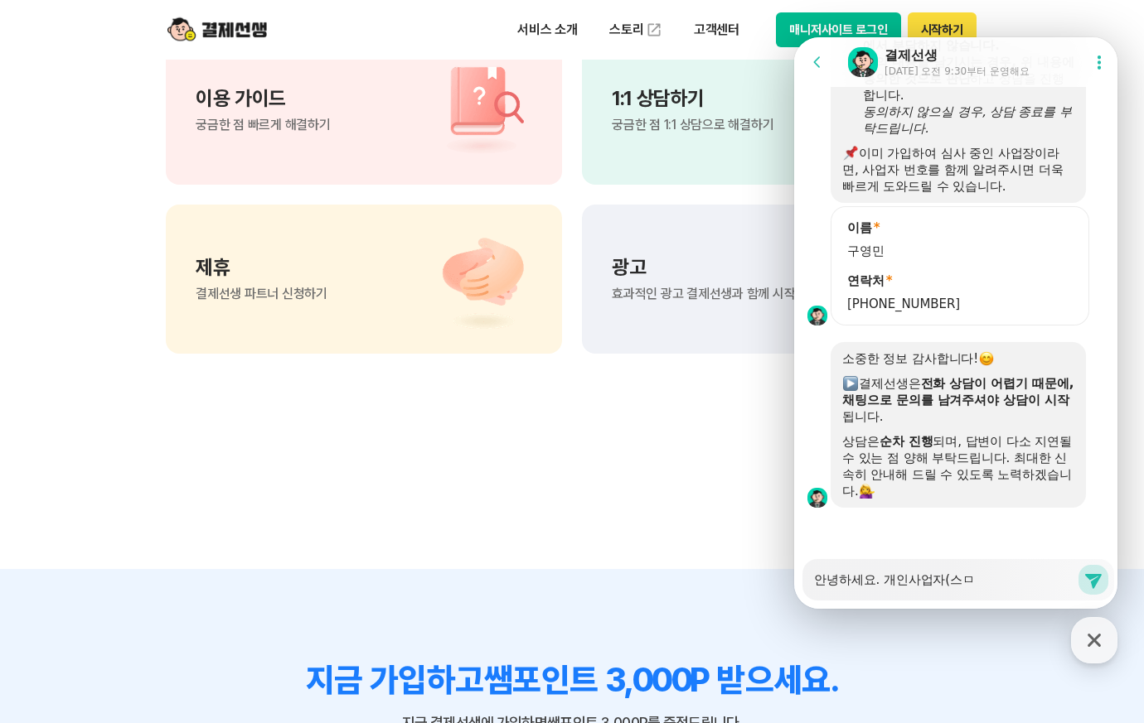
type textarea "안녕하세요. 개인사업자(스마"
type textarea "x"
type textarea "안녕하세요. 개인사업자(스마트"
type textarea "x"
type textarea "안녕하세요. 개인사업자(스마트스"
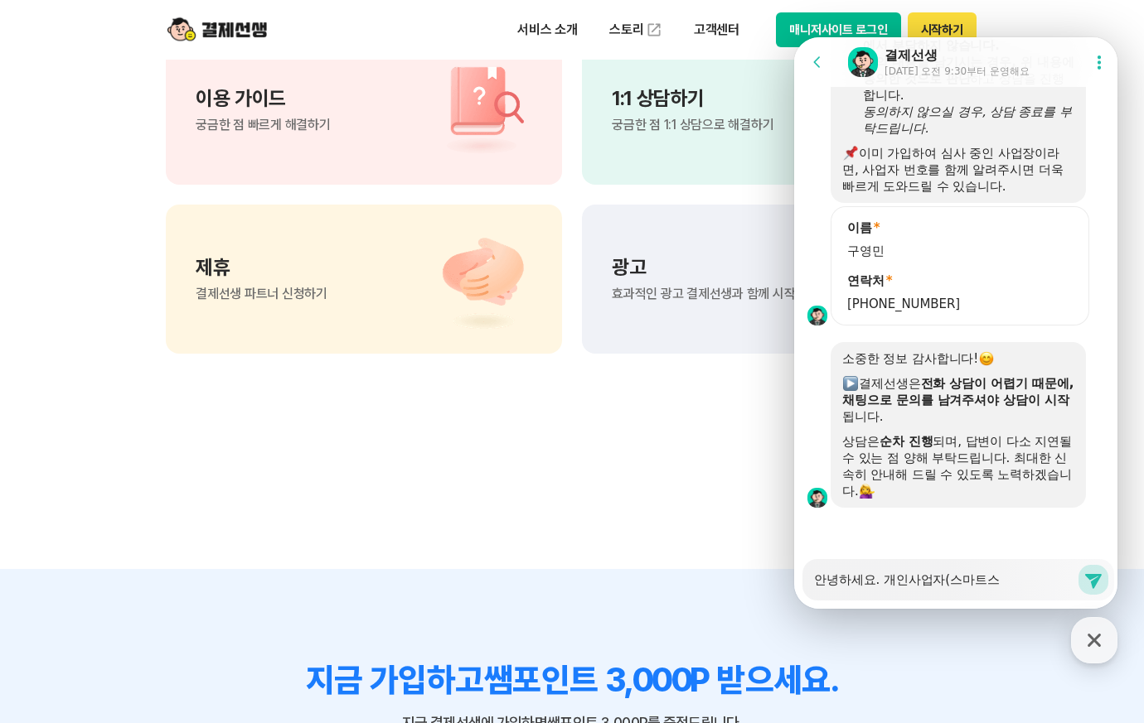
type textarea "x"
type textarea "안녕하세요. 개인사업자(스마트슽"
type textarea "x"
type textarea "안녕하세요. 개인사업자(스마트스토"
type textarea "x"
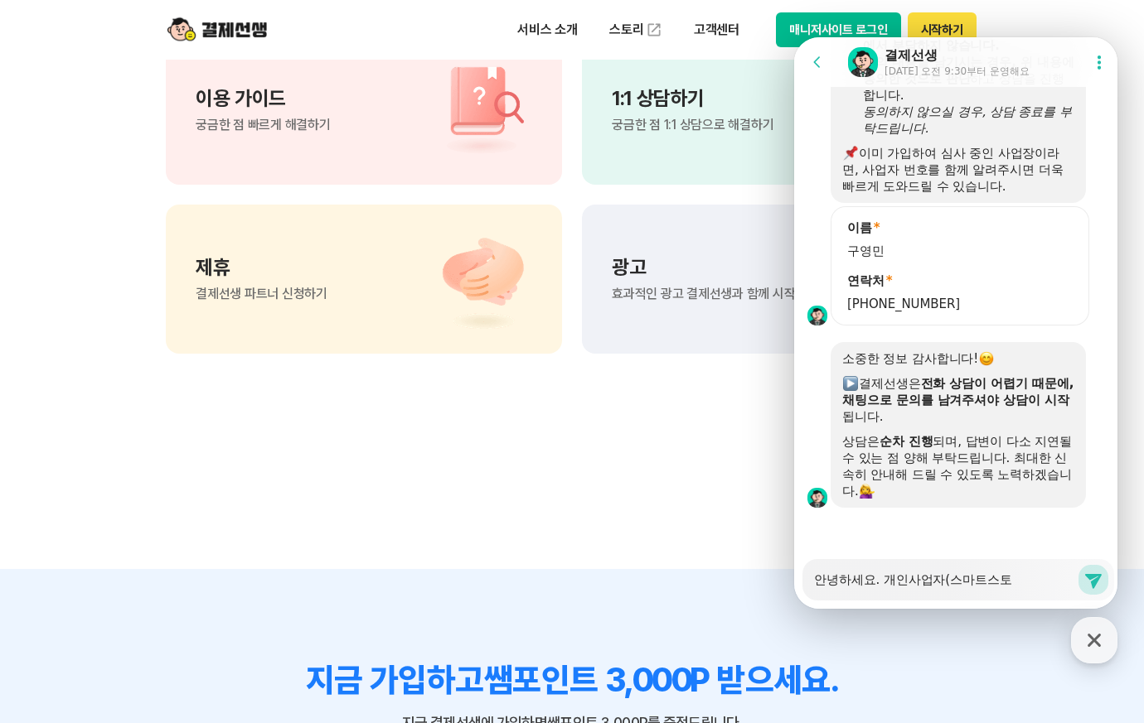
type textarea "안녕하세요. 개인사업자(스마트스통"
type textarea "x"
type textarea "안녕하세요. 개인사업자(스마트스토어"
type textarea "x"
type textarea "안녕하세요. 개인사업자(스마트스토어)"
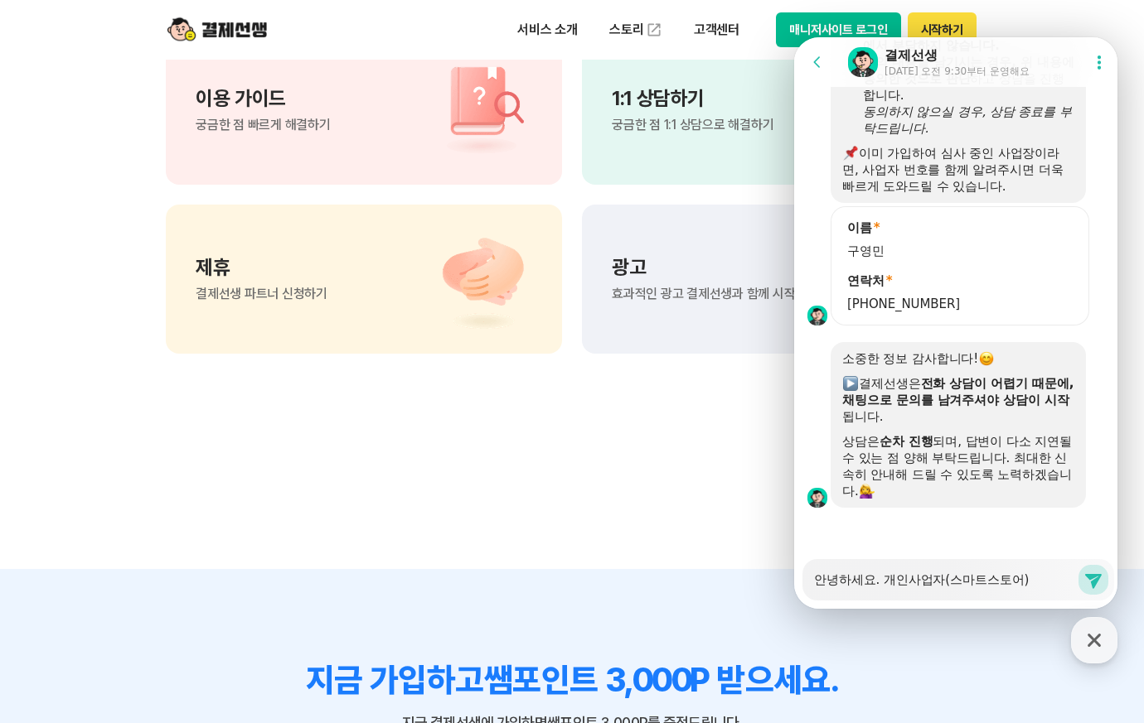
type textarea "x"
type textarea "안녕하세요. 개인사업자(스마트스토어)ㅇ"
type textarea "x"
type textarea "안녕하세요. 개인사업자(스마트스토어)우"
type textarea "x"
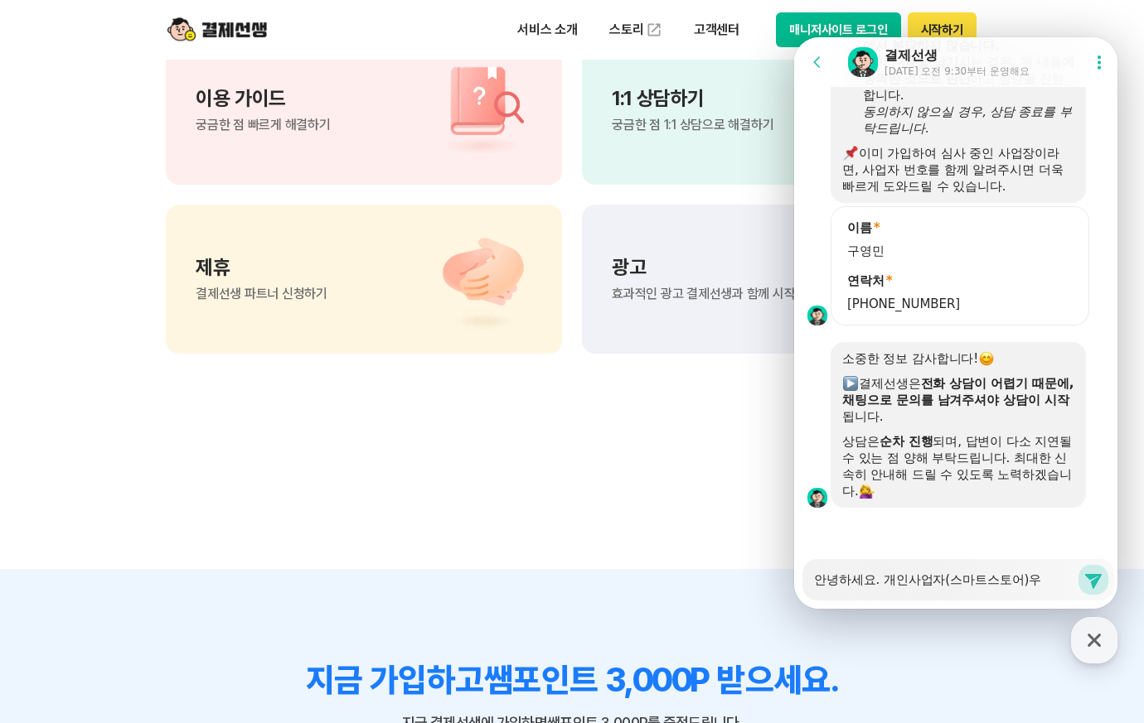
type textarea "안녕하세요. 개인사업자(스마트스토어)운"
type textarea "x"
type textarea "안녕하세요. 개인사업자(스마트스토어)운ㅇ"
type textarea "x"
type textarea "안녕하세요. 개인사업자(스마트스토어)운여"
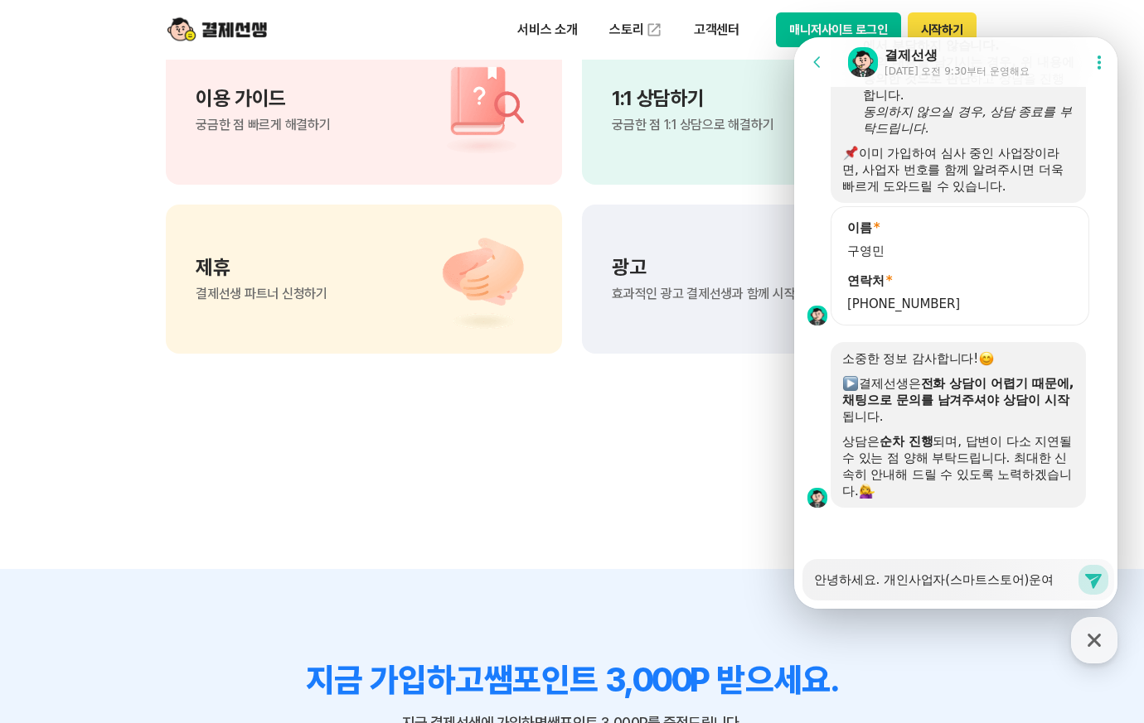
type textarea "x"
type textarea "안녕하세요. 개인사업자(스마트스토어)운영"
type textarea "x"
type textarea "안녕하세요. 개인사업자(스마트스토어)운영ㅈ"
type textarea "x"
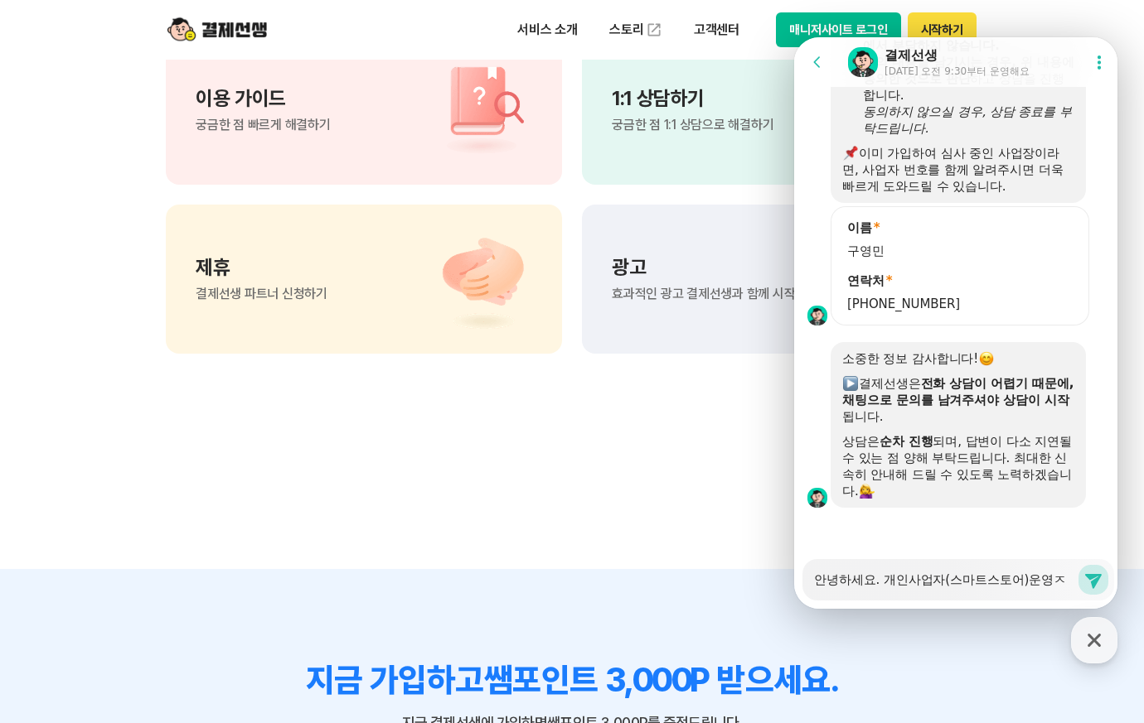
type textarea "안녕하세요. 개인사업자(스마트스토어)운영주"
type textarea "x"
type textarea "안녕하세요. 개인사업자(스마트스토어)운영중"
type textarea "x"
type textarea "안녕하세요. 개인사업자(스마트스토어)운영중ㅇ"
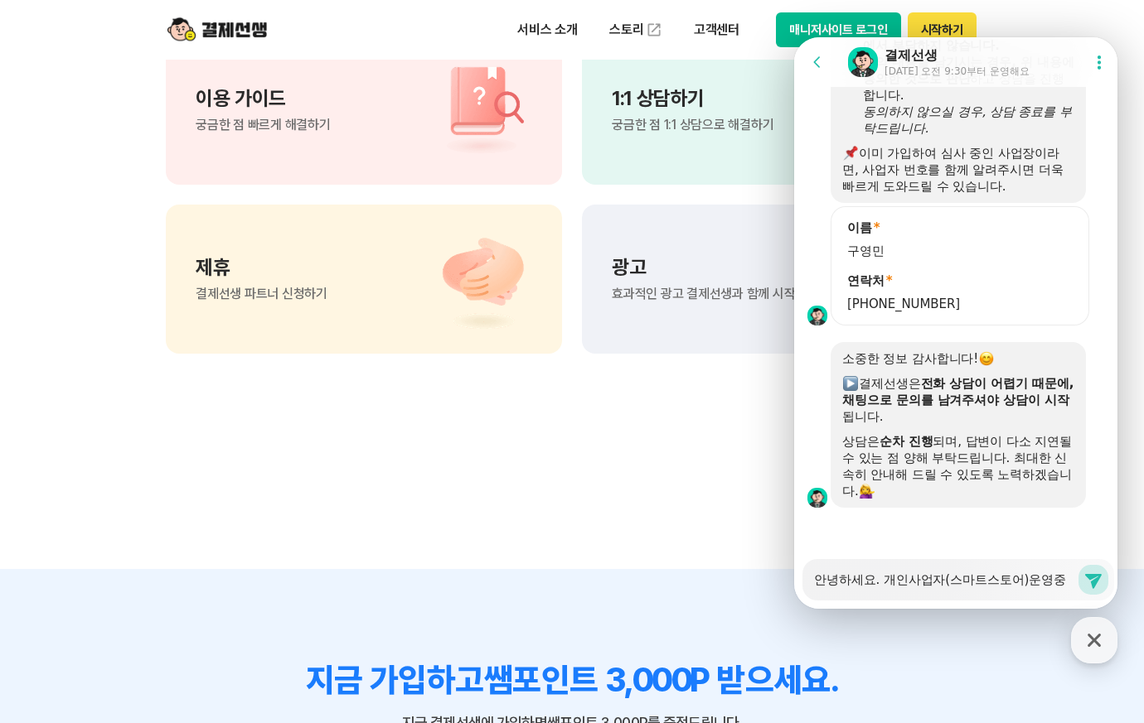
type textarea "x"
type textarea "안녕하세요. 개인사업자(스마트스토어)운영중이"
type textarea "x"
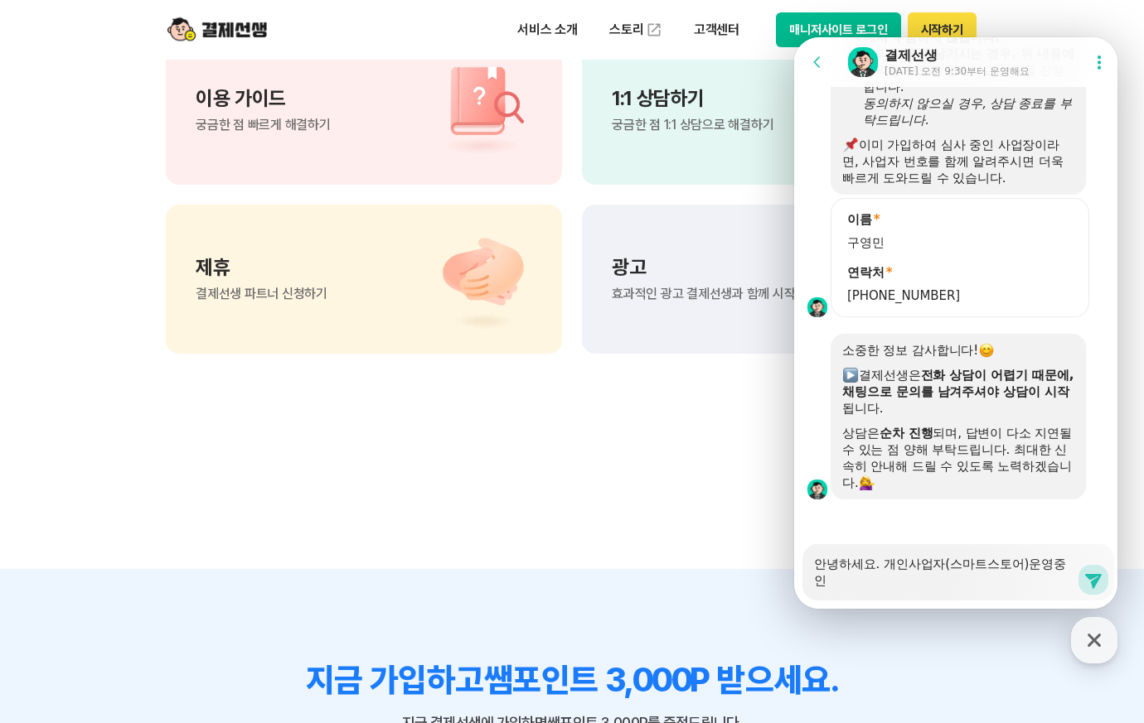
type textarea "안녕하세요. 개인사업자(스마트스토어)운영중인"
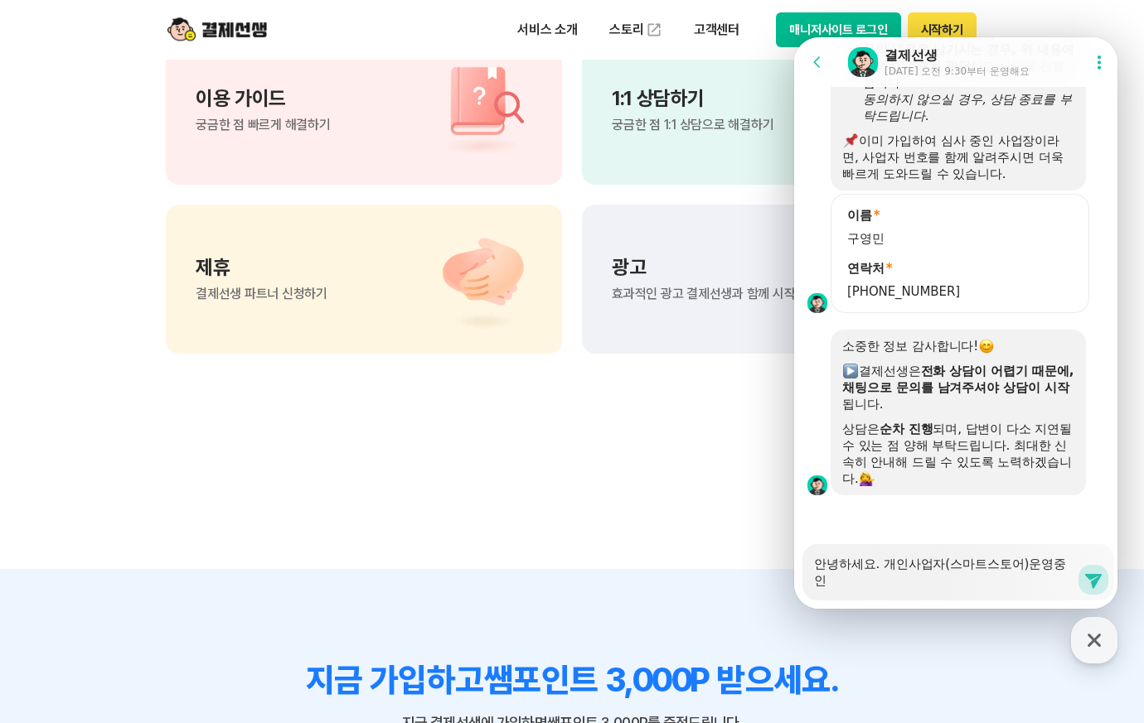
scroll to position [2129, 0]
type textarea "x"
type textarea "안녕하세요. 개인사업자(스마트스토어)운영중인 ㅅ"
type textarea "x"
type textarea "안녕하세요. 개인사업자(스마트스토어)운영중인 사"
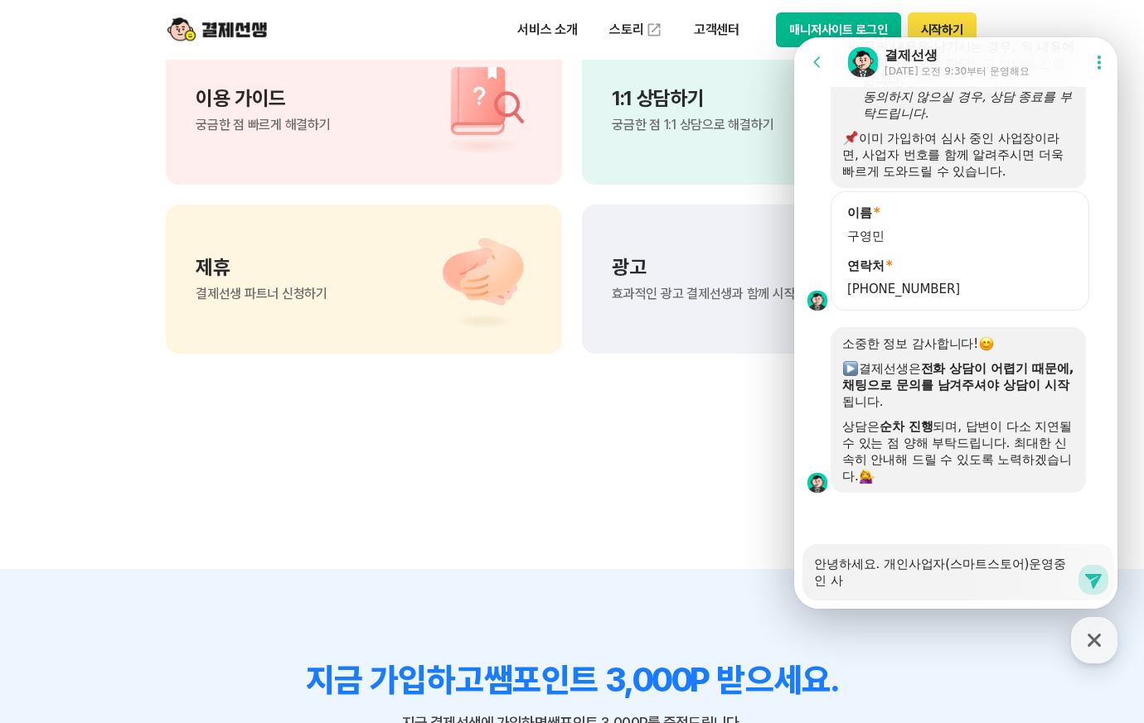
type textarea "x"
type textarea "안녕하세요. 개인사업자(스마트스토어)운영중인 상"
type textarea "x"
type textarea "안녕하세요. 개인사업자(스마트스토어)운영중인 사어"
type textarea "x"
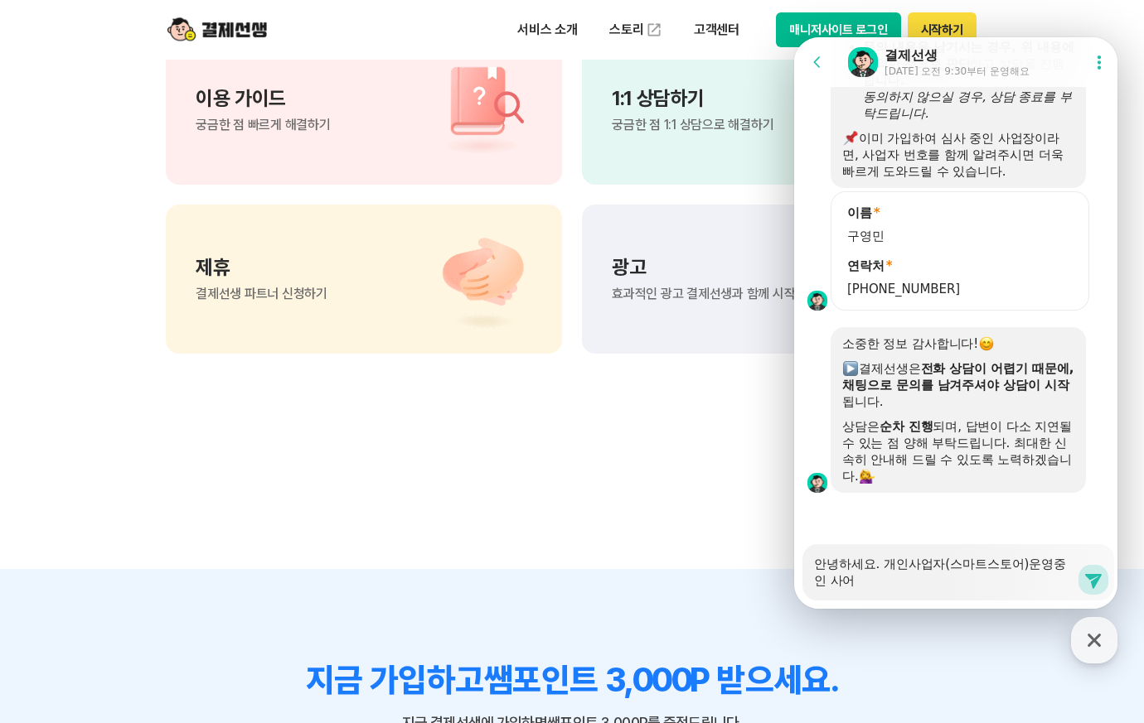
type textarea "안녕하세요. 개인사업자(스마트스토어)운영중인 사업"
type textarea "x"
type textarea "안녕하세요. 개인사업자(스마트스토어)운영중인 사업ㅈ"
type textarea "x"
type textarea "안녕하세요. 개인사업자(스마트스토어)운영중인 사업자"
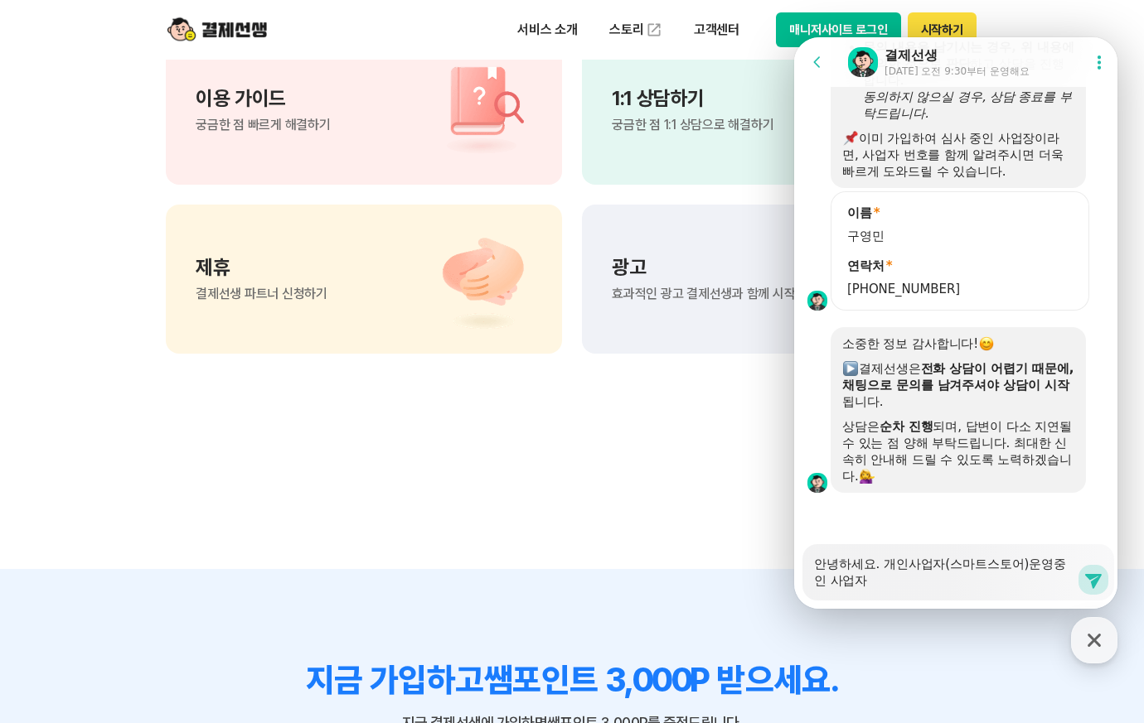
type textarea "x"
type textarea "안녕하세요. 개인사업자(스마트스토어)운영중인 사업장"
type textarea "x"
type textarea "안녕하세요. 개인사업자(스마트스토어)운영중인 사업자이"
type textarea "x"
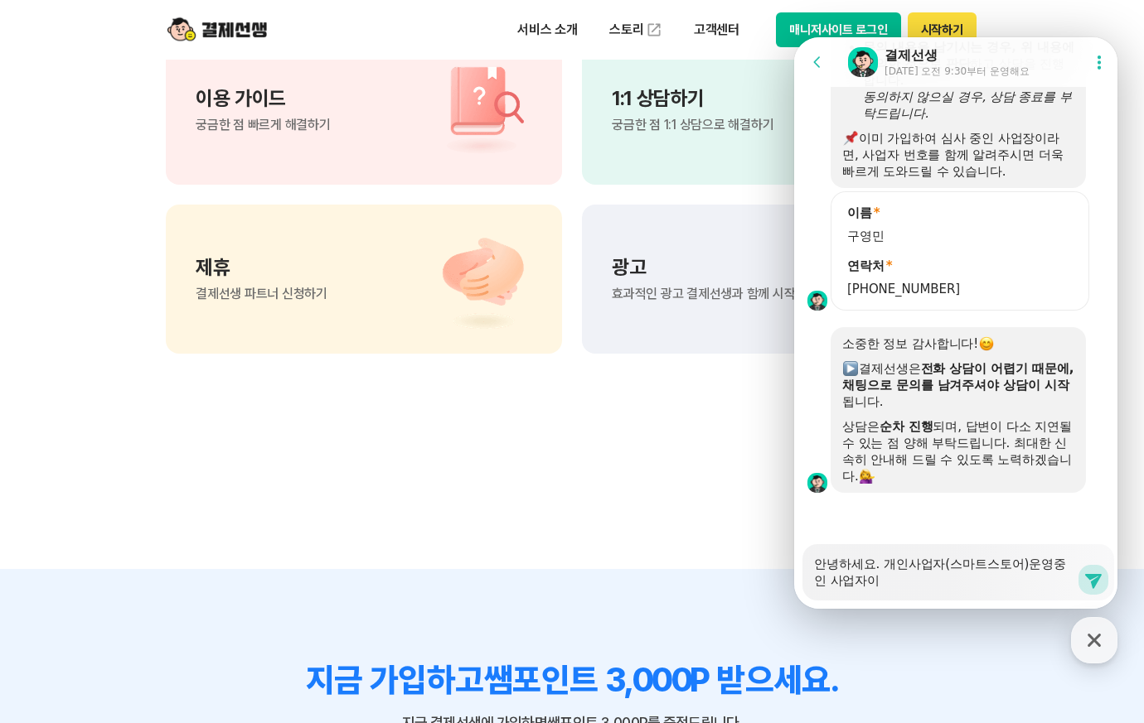
type textarea "안녕하세요. 개인사업자(스마트스토어)운영중인 사업자입"
type textarea "x"
type textarea "안녕하세요. 개인사업자(스마트스토어)운영중인 사업자입ㄴ"
type textarea "x"
type textarea "안녕하세요. 개인사업자(스마트스토어)운영중인 사업자입니"
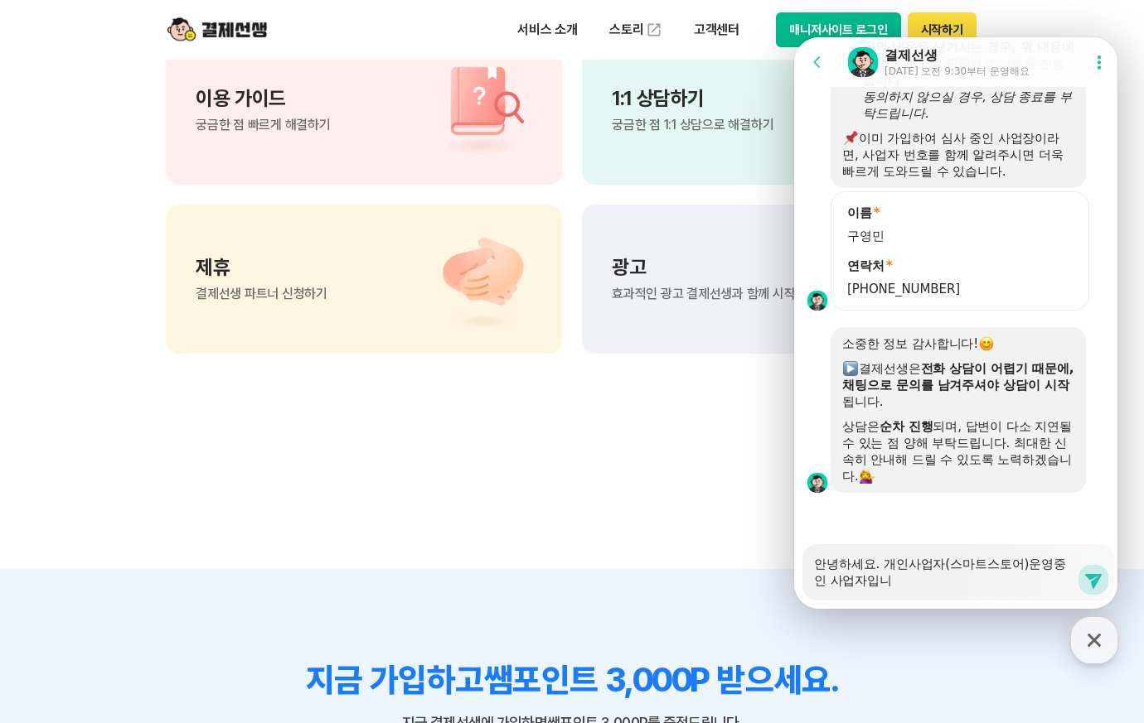
type textarea "x"
type textarea "안녕하세요. 개인사업자(스마트스토어)운영중인 사업자입닏"
type textarea "x"
type textarea "안녕하세요. 개인사업자(스마트스토어)운영중인 사업자입니다."
type textarea "x"
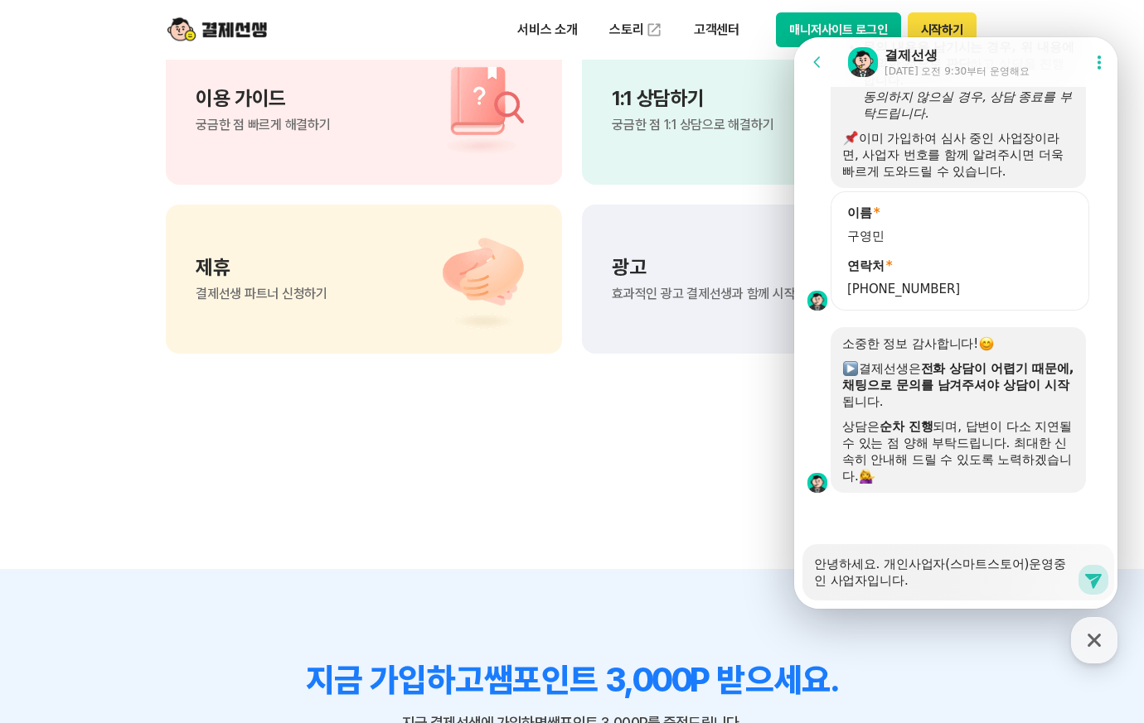
type textarea "안녕하세요. 개인사업자(스마트스토어)운영중인 사업자입니다."
type textarea "x"
type textarea "안녕하세요. 개인사업자(스마트스토어)운영중인 사업자입니다. ㅎ"
type textarea "x"
type textarea "안녕하세요. 개인사업자(스마트스토어)운영중인 사업자입니다. 혀"
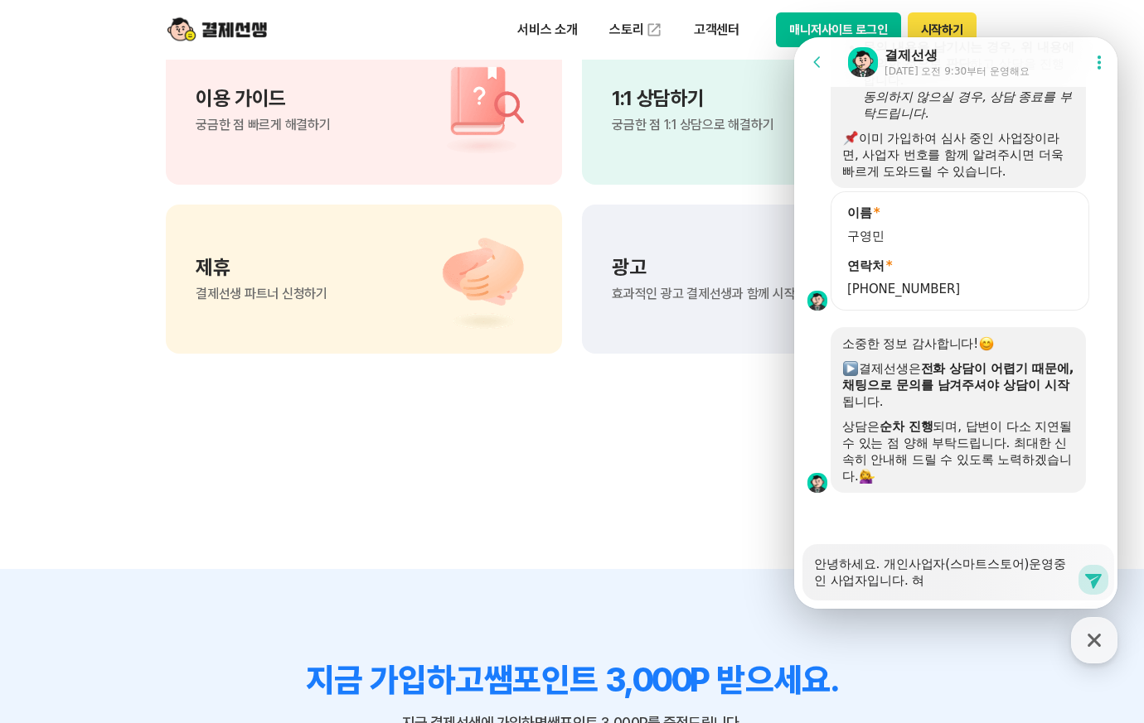
type textarea "x"
type textarea "안녕하세요. 개인사업자(스마트스토어)운영중인 사업자입니다. 현"
type textarea "x"
type textarea "안녕하세요. 개인사업자(스마트스토어)운영중인 사업자입니다. 혅"
type textarea "x"
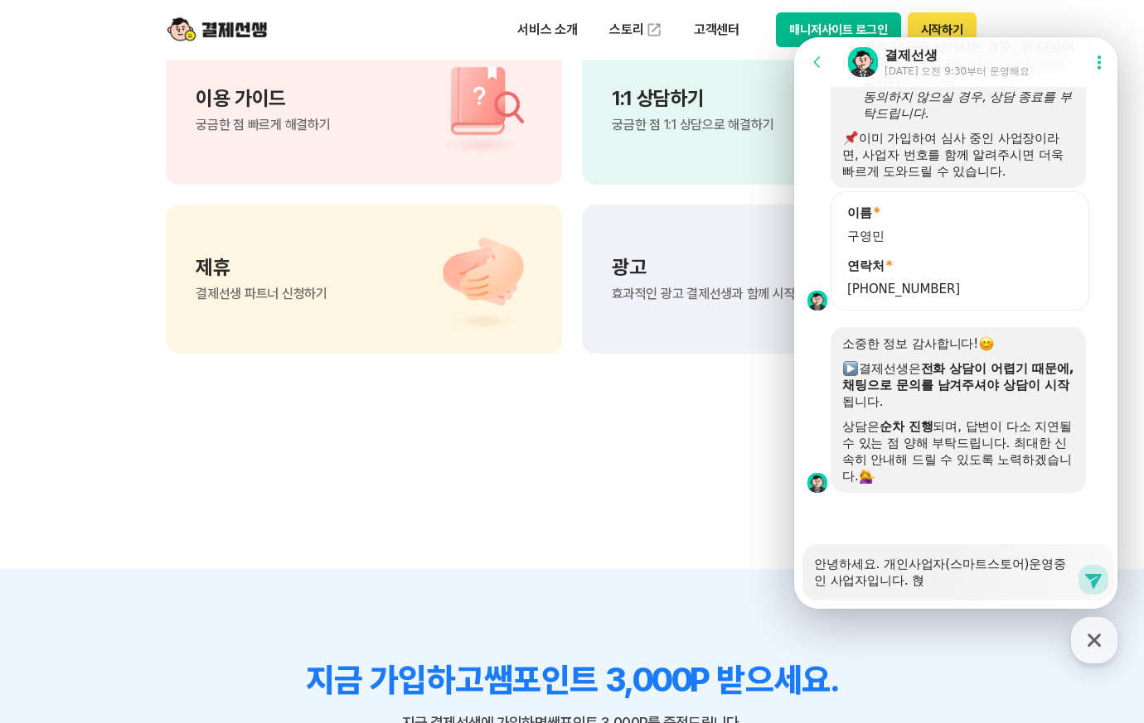
type textarea "안녕하세요. 개인사업자(스마트스토어)운영중인 사업자입니다. 현재"
type textarea "x"
type textarea "안녕하세요. 개인사업자(스마트스토어)운영중인 사업자입니다. 현재"
type textarea "x"
type textarea "안녕하세요. 개인사업자(스마트스토어)운영중인 사업자입니다. 현재 ㅇ"
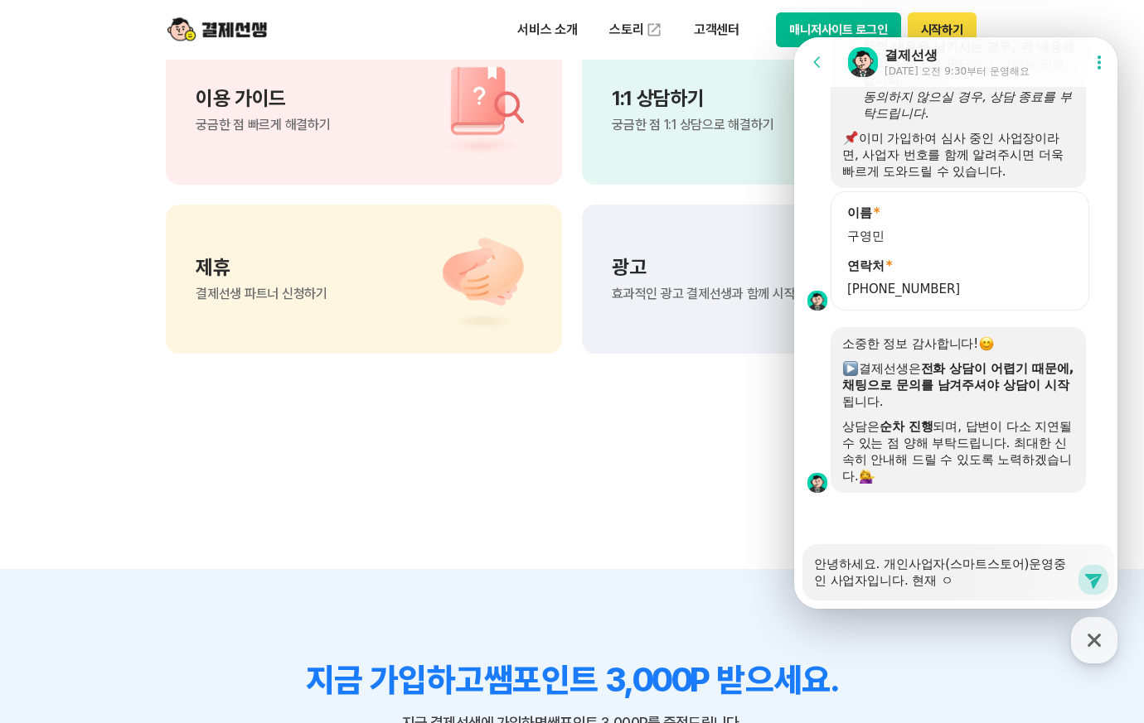
type textarea "x"
type textarea "안녕하세요. 개인사업자(스마트스토어)운영중인 사업자입니다. 현재 오"
type textarea "x"
type textarea "안녕하세요. 개인사업자(스마트스토어)운영중인 사업자입니다. 현재 오프"
type textarea "x"
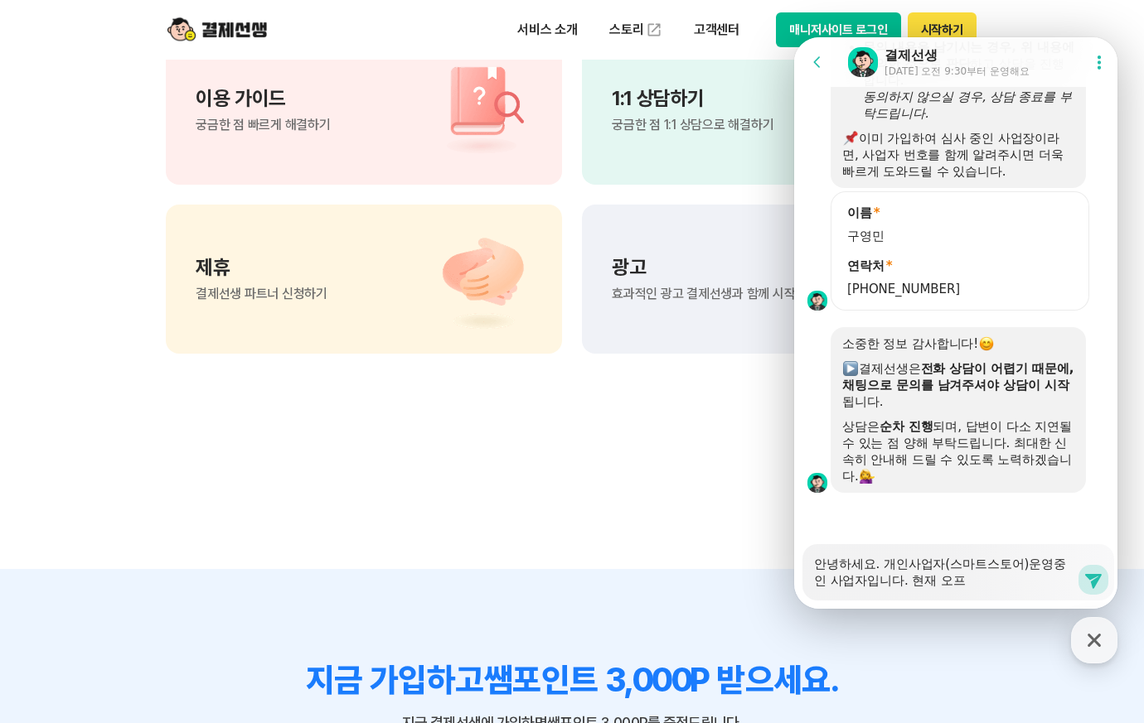
type textarea "안녕하세요. 개인사업자(스마트스토어)운영중인 사업자입니다. 현재 오플"
type textarea "x"
type textarea "안녕하세요. 개인사업자(스마트스토어)운영중인 사업자입니다. 현재 [GEOGRAPHIC_DATA]"
type textarea "x"
type textarea "안녕하세요. 개인사업자(스마트스토어)운영중인 사업자입니다. 현재 오프랑"
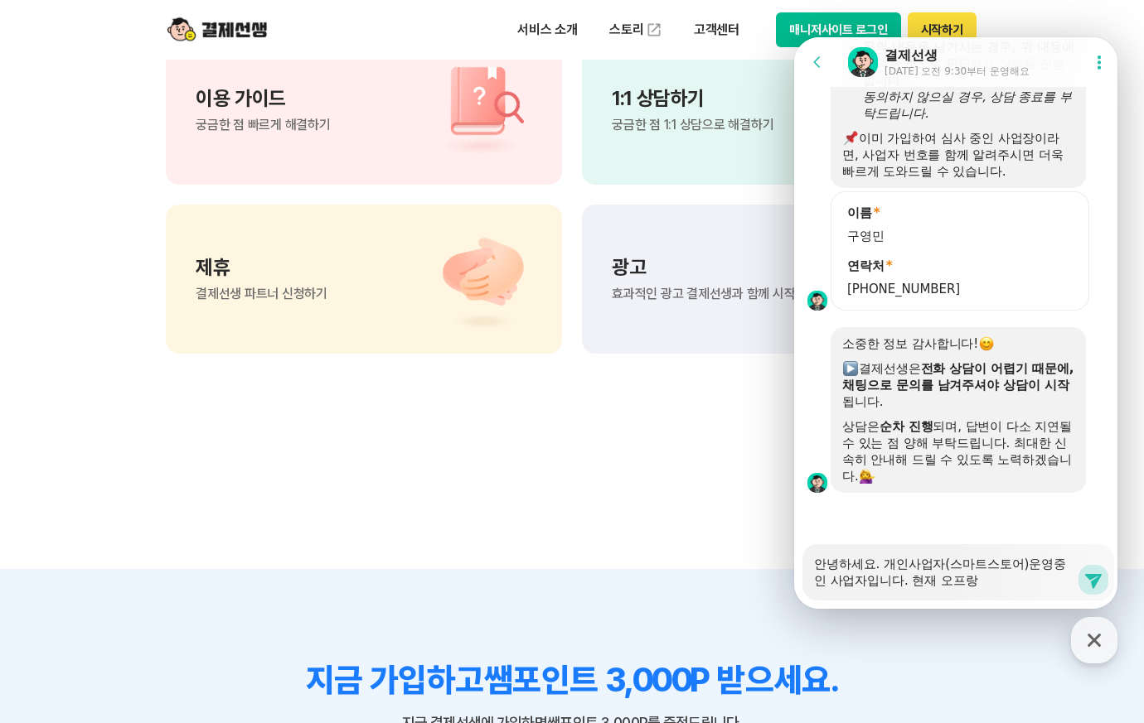
type textarea "x"
type textarea "안녕하세요. 개인사업자(스마트스토어)운영중인 사업자입니다. 현재 오프라이"
type textarea "x"
type textarea "안녕하세요. 개인사업자(스마트스토어)운영중인 사업자입니다. 현재 오프라인"
type textarea "x"
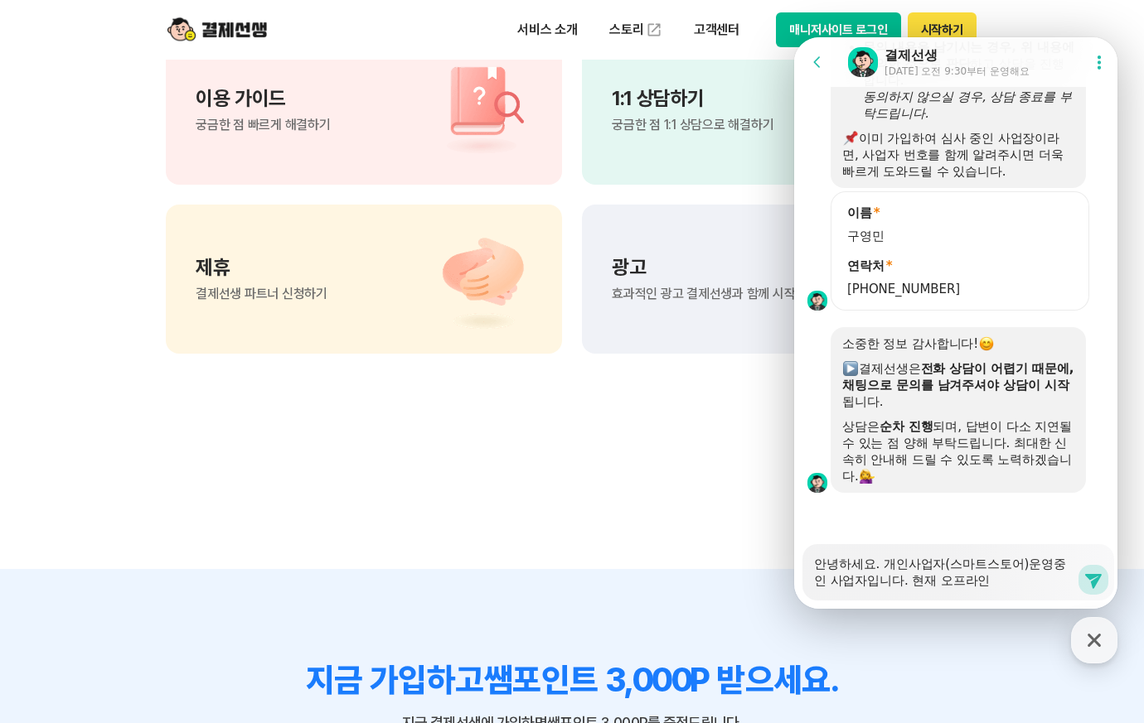
type textarea "안녕하세요. 개인사업자(스마트스토어)운영중인 사업자입니다. 현재 오프라인ㅁ"
type textarea "x"
type textarea "안녕하세요. 개인사업자(스마트스토어)운영중인 사업자입니다. 현재 오프라인매"
type textarea "x"
type textarea "안녕하세요. 개인사업자(스마트스토어)운영중인 사업자입니다. 현재 오프라인맺"
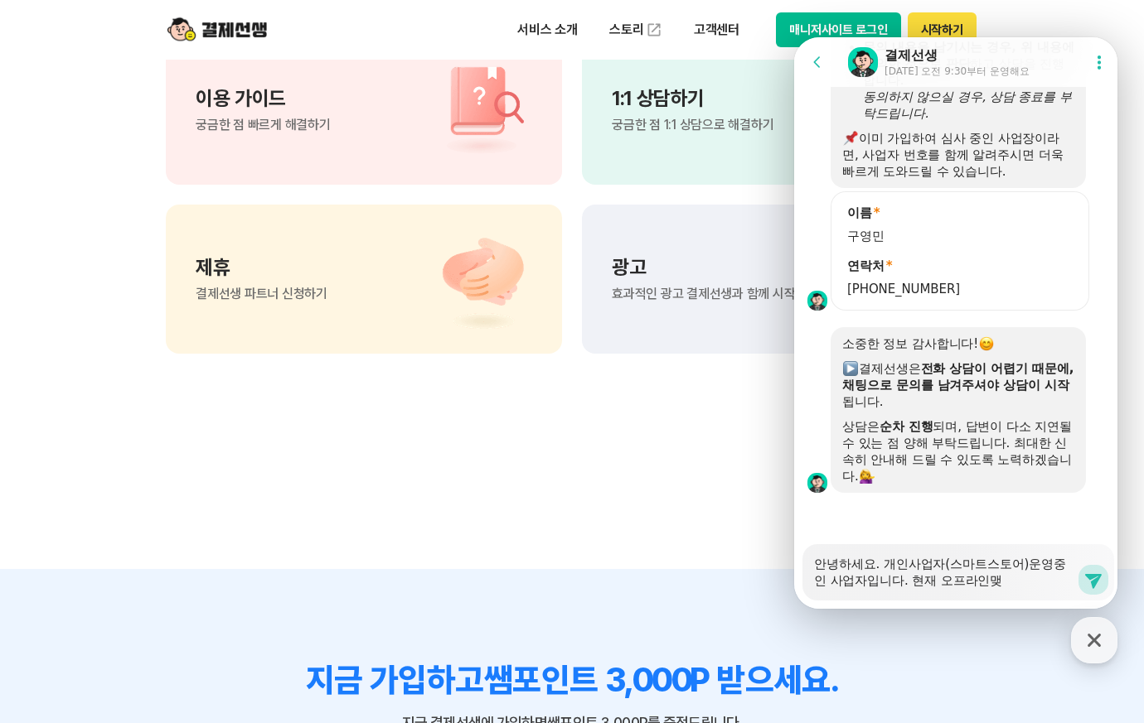
type textarea "x"
type textarea "안녕하세요. 개인사업자(스마트스토어)운영중인 사업자입니다. 현재 오프라인매자"
type textarea "x"
type textarea "안녕하세요. 개인사업자(스마트스토어)운영중인 사업자입니다. 현재 오프라인매장"
type textarea "x"
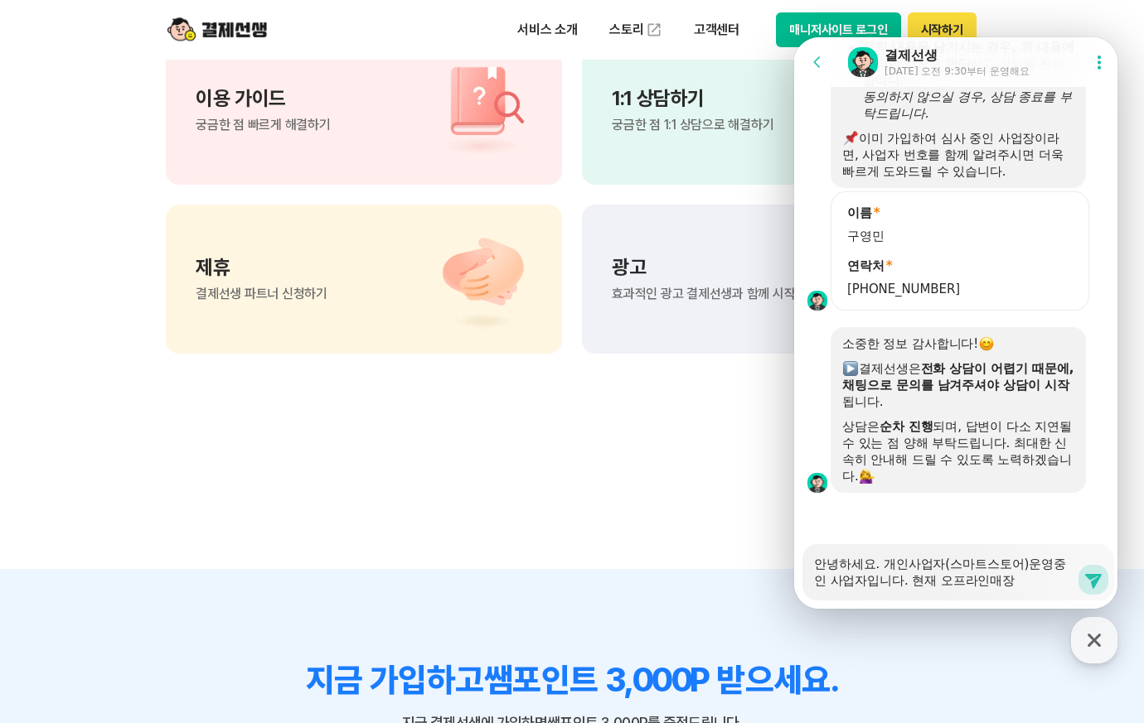
type textarea "안녕하세요. 개인사업자(스마트스토어)운영중인 사업자입니다. 현재 오프라인매장ㅇ"
type textarea "x"
type textarea "안녕하세요. 개인사업자(스마트스토어)운영중인 사업자입니다. 현재 오프라인매장으"
type textarea "x"
type textarea "안녕하세요. 개인사업자(스마트스토어)운영중인 사업자입니다. 현재 오프라인매장은"
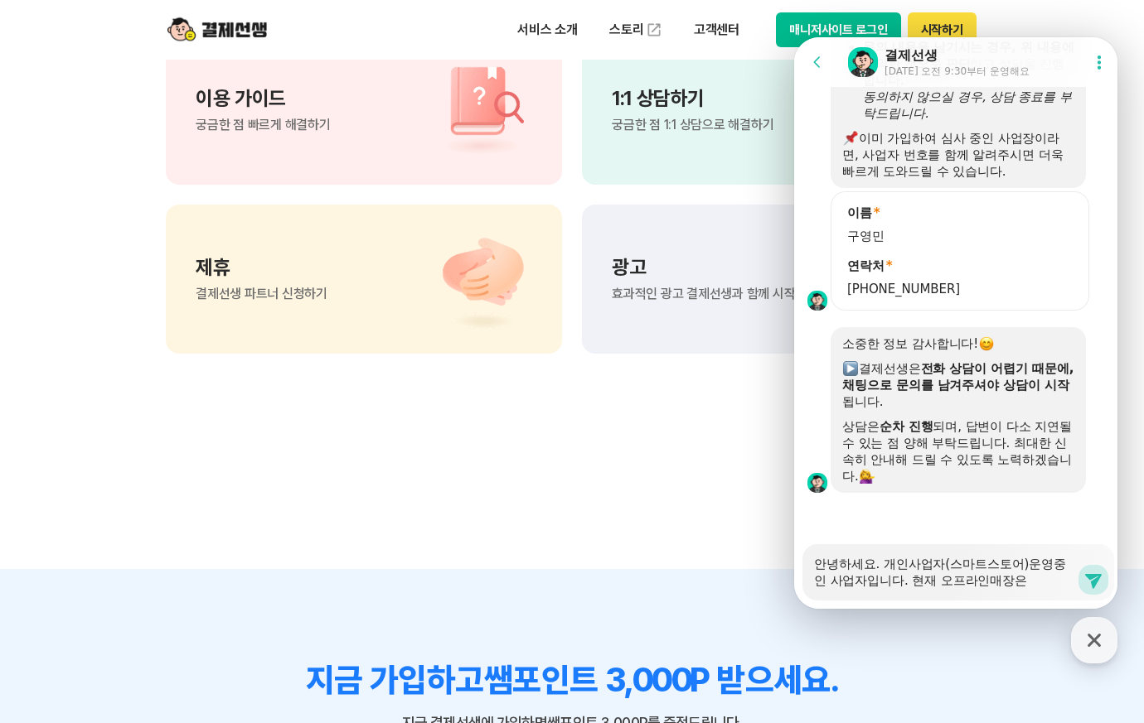
type textarea "x"
type textarea "안녕하세요. 개인사업자(스마트스토어)운영중인 사업자입니다. 현재 오프라인매장은 ㅇ"
type textarea "x"
type textarea "안녕하세요. 개인사업자(스마트스토어)운영중인 사업자입니다. 현재 오프라인매장은 우"
type textarea "x"
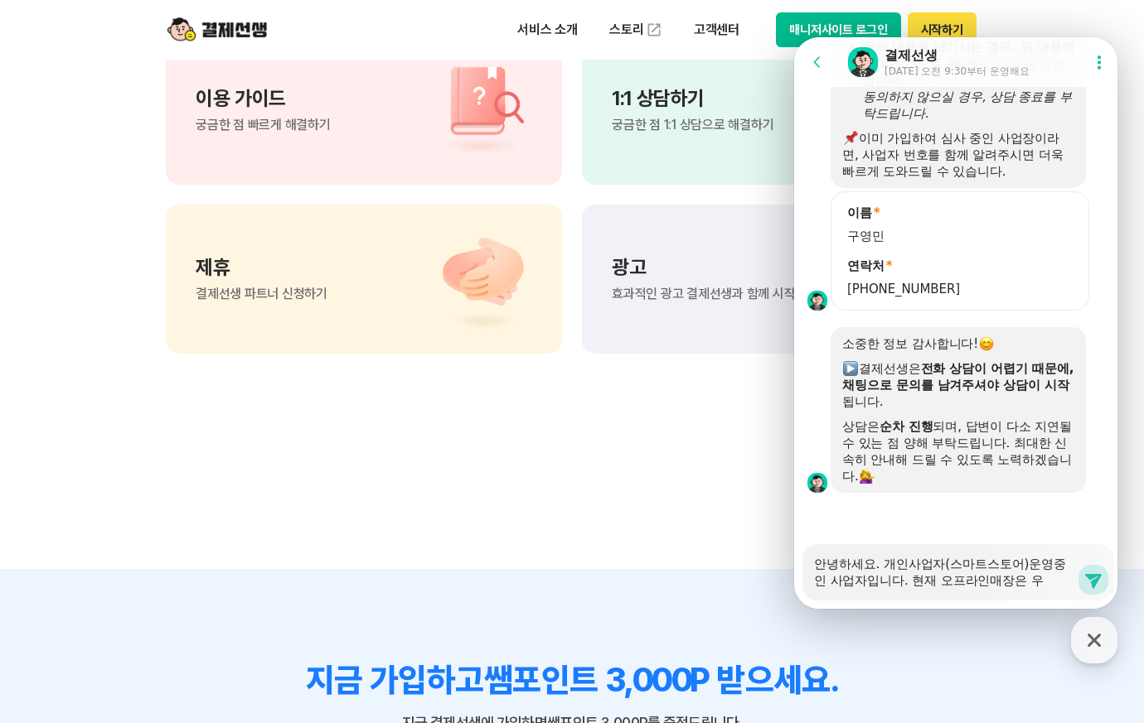
type textarea "안녕하세요. 개인사업자(스마트스토어)운영중인 사업자입니다. 현재 오프라인매장은 운"
type textarea "x"
type textarea "안녕하세요. 개인사업자(스마트스토어)운영중인 사업자입니다. 현재 오프라인매장은 운ㅇ"
type textarea "x"
type textarea "안녕하세요. 개인사업자(스마트스토어)운영중인 사업자입니다. 현재 오프라인매장은 운여"
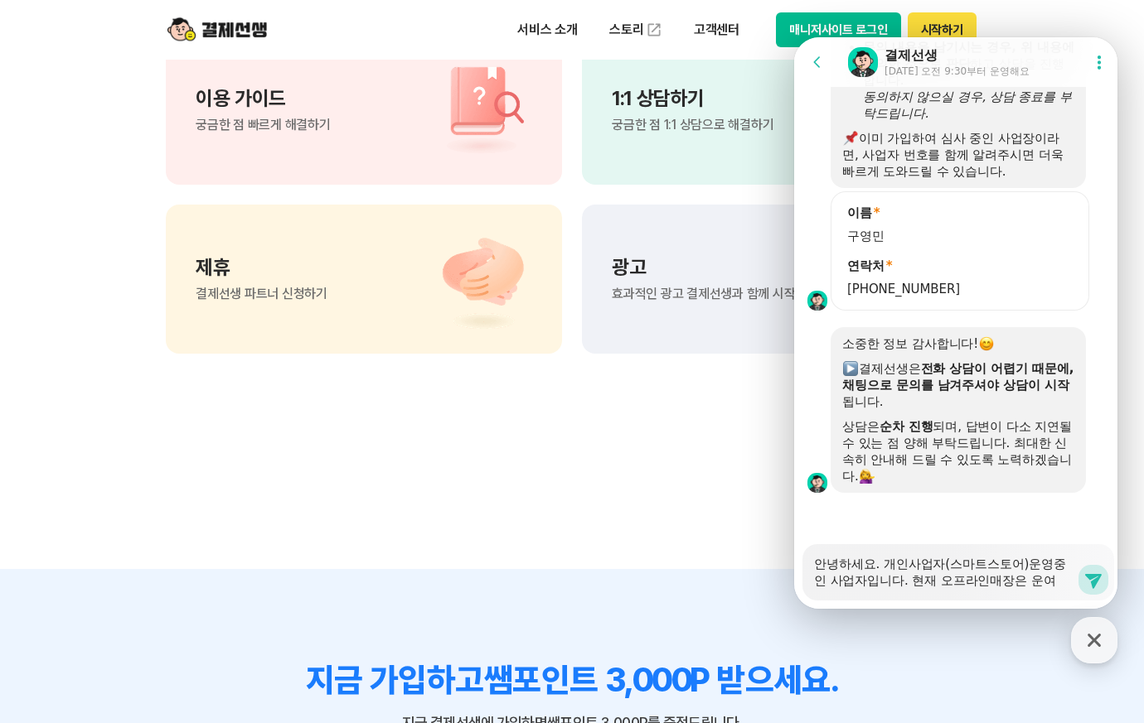
type textarea "x"
type textarea "안녕하세요. 개인사업자(스마트스토어)운영중인 사업자입니다. 현재 오프라인매장은 운영"
type textarea "x"
type textarea "안녕하세요. 개인사업자(스마트스토어)운영중인 사업자입니다. 현재 오프라인매장은 운영ㅎ"
type textarea "x"
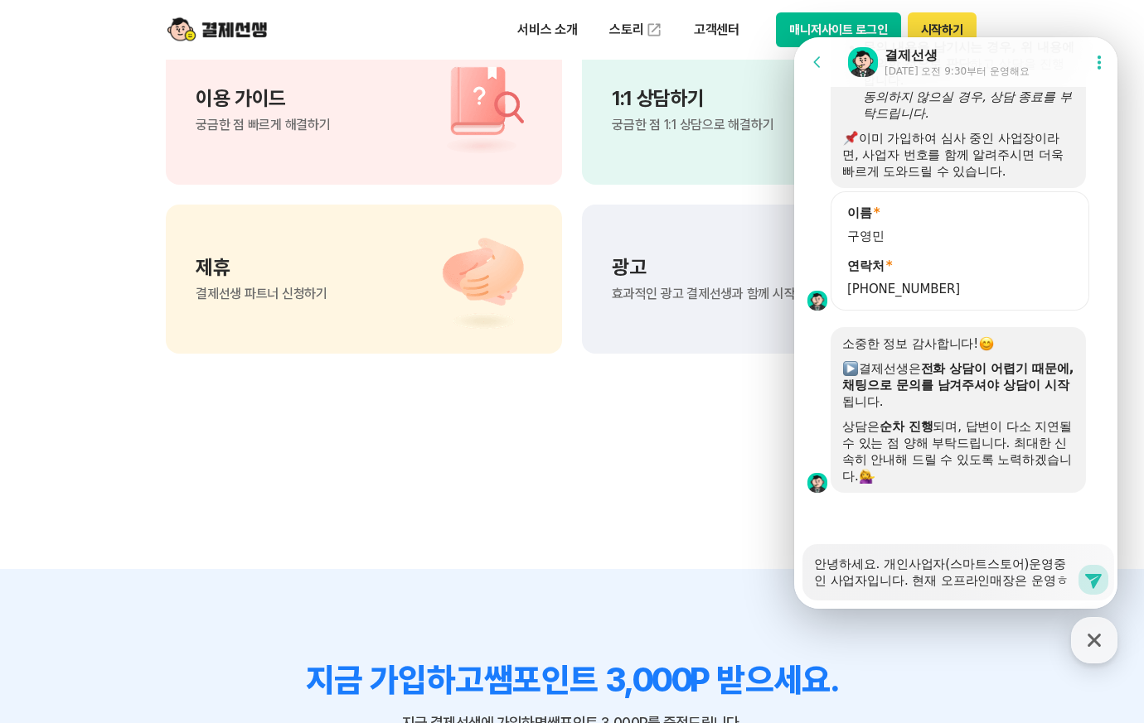
type textarea "안녕하세요. 개인사업자(스마트스토어)운영중인 사업자입니다. 현재 오프라인매장은 운영하"
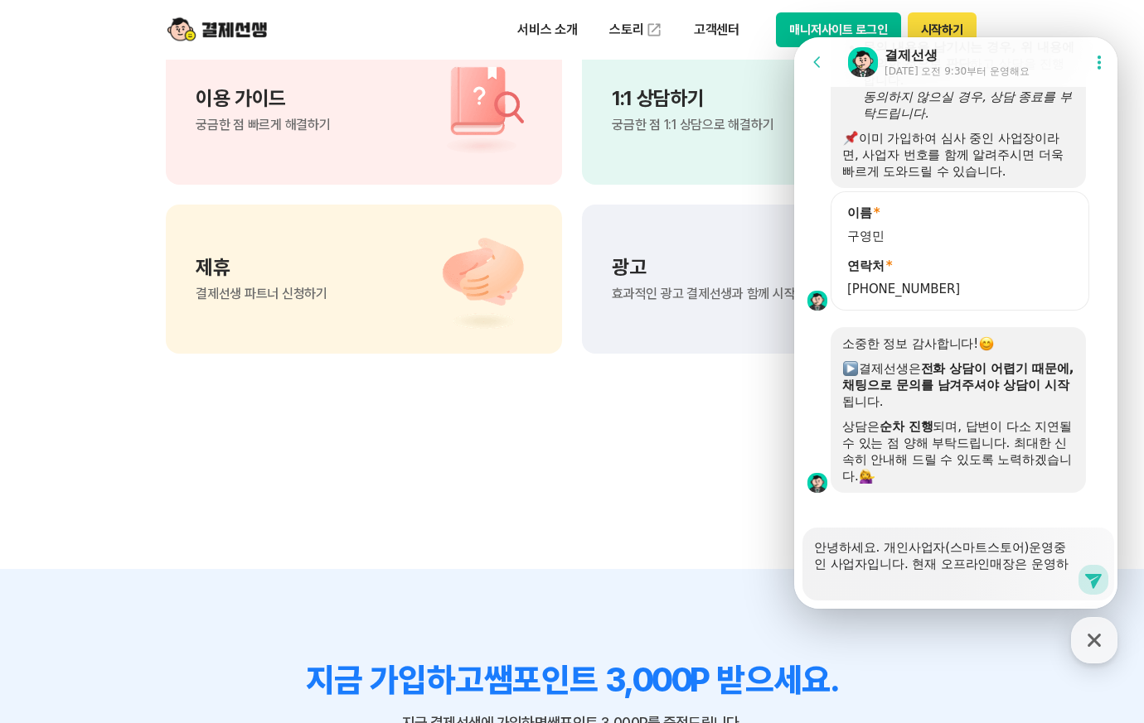
type textarea "x"
type textarea "안녕하세요. 개인사업자(스마트스토어)운영중인 사업자입니다. 현재 오프라인매장은 운영하지"
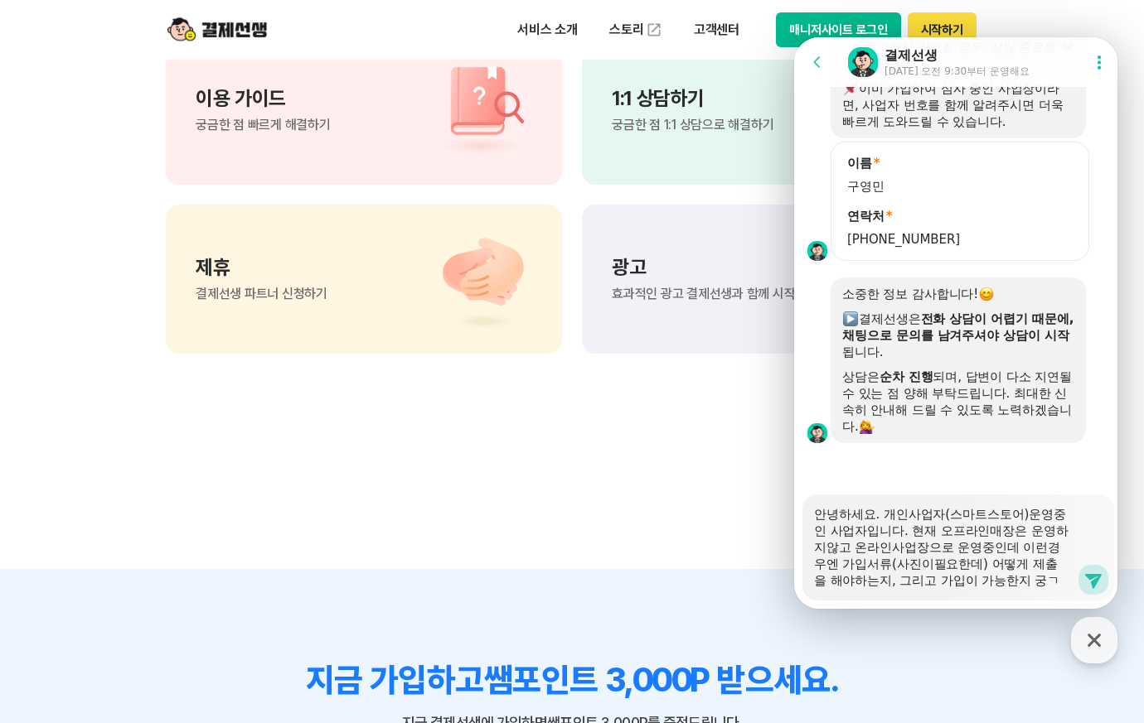
scroll to position [17, 0]
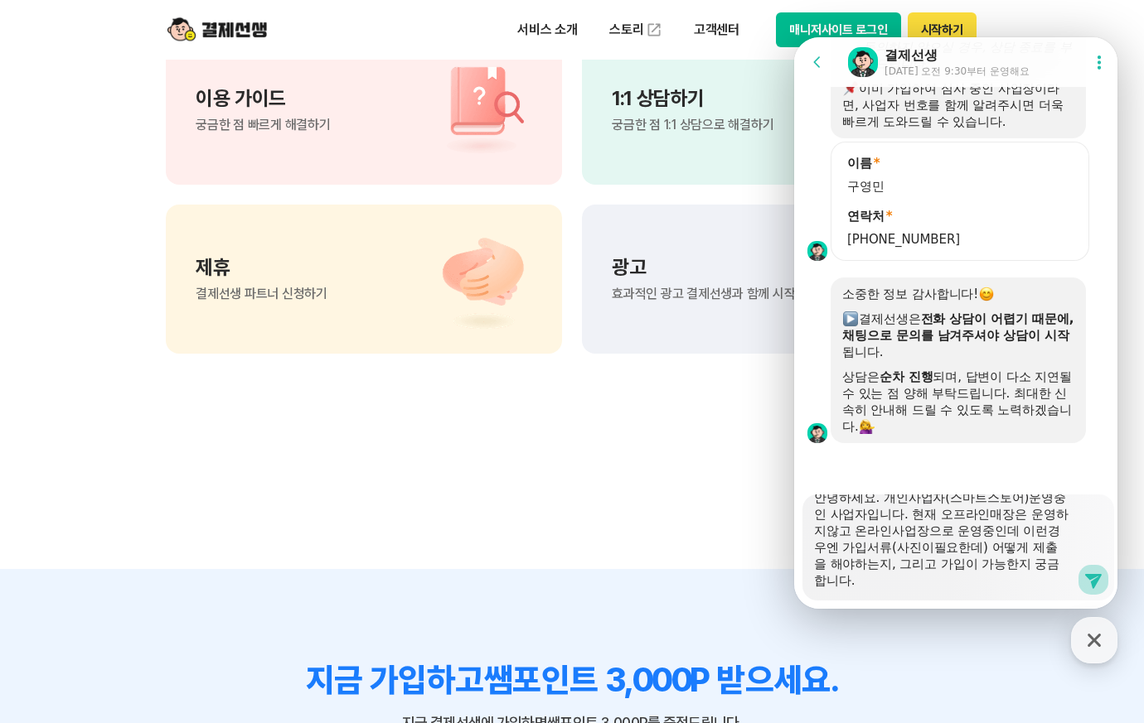
click at [1086, 579] on icon at bounding box center [1093, 581] width 17 height 15
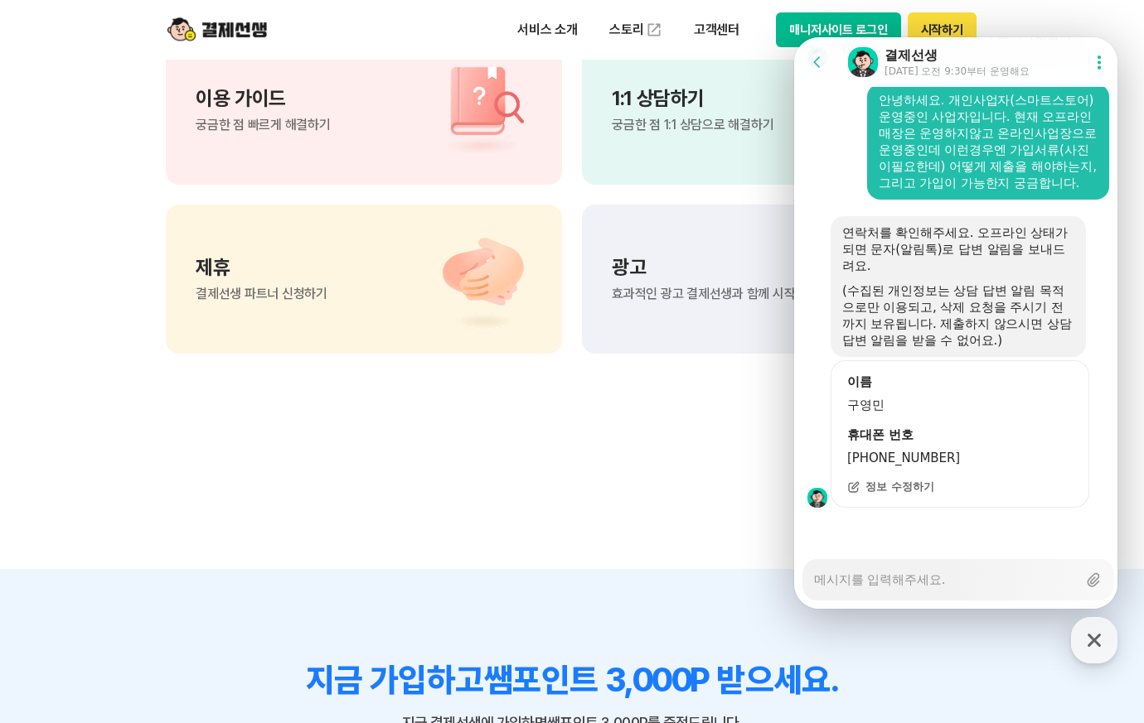
scroll to position [2522, 0]
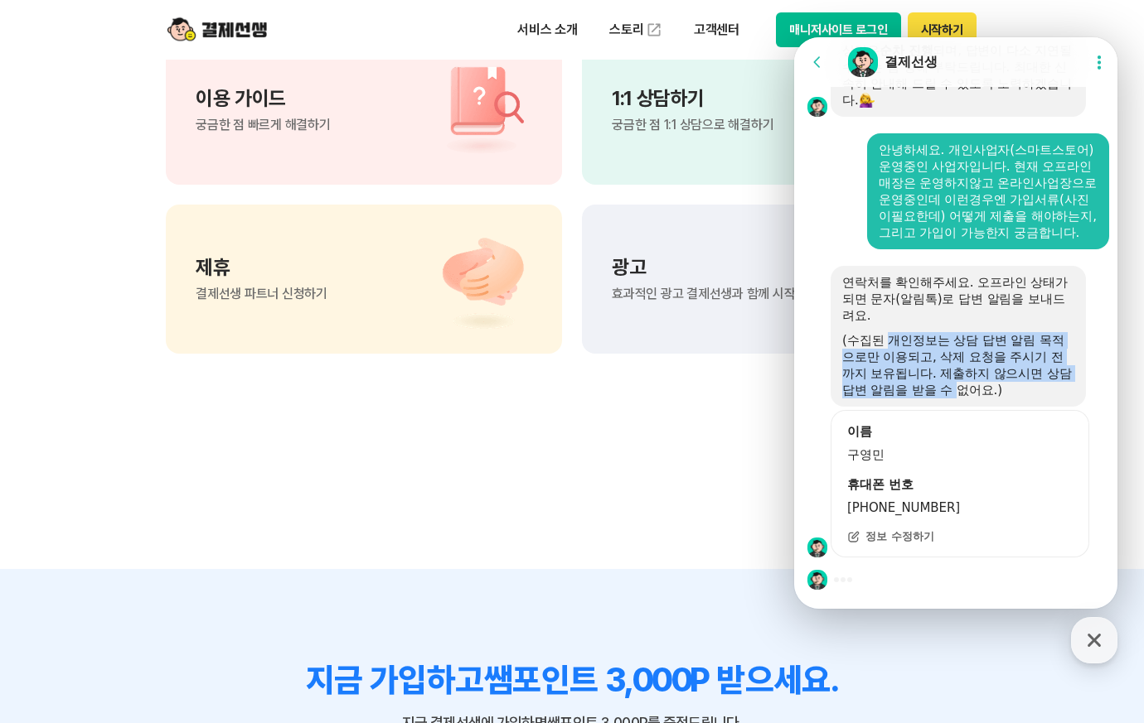
drag, startPoint x: 888, startPoint y: 347, endPoint x: 997, endPoint y: 392, distance: 117.4
click at [997, 392] on div "(수집된 개인정보는 상담 답변 알림 목적으로만 이용되고, 삭제 요청을 주시기 전까지 보유됩니다. 제출하지 않으시면 상담 답변 알림을 받을 수 …" at bounding box center [958, 365] width 232 height 66
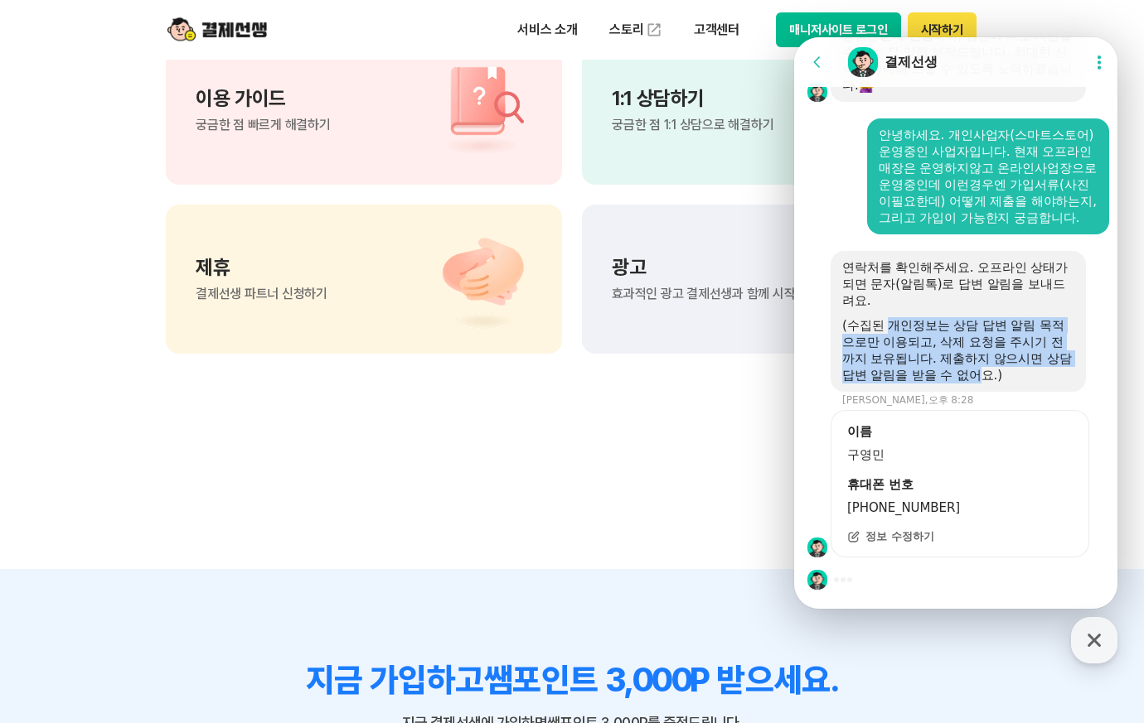
click at [894, 360] on div "(수집된 개인정보는 상담 답변 알림 목적으로만 이용되고, 삭제 요청을 주시기 전까지 보유됩니다. 제출하지 않으시면 상담 답변 알림을 받을 수 …" at bounding box center [958, 350] width 232 height 66
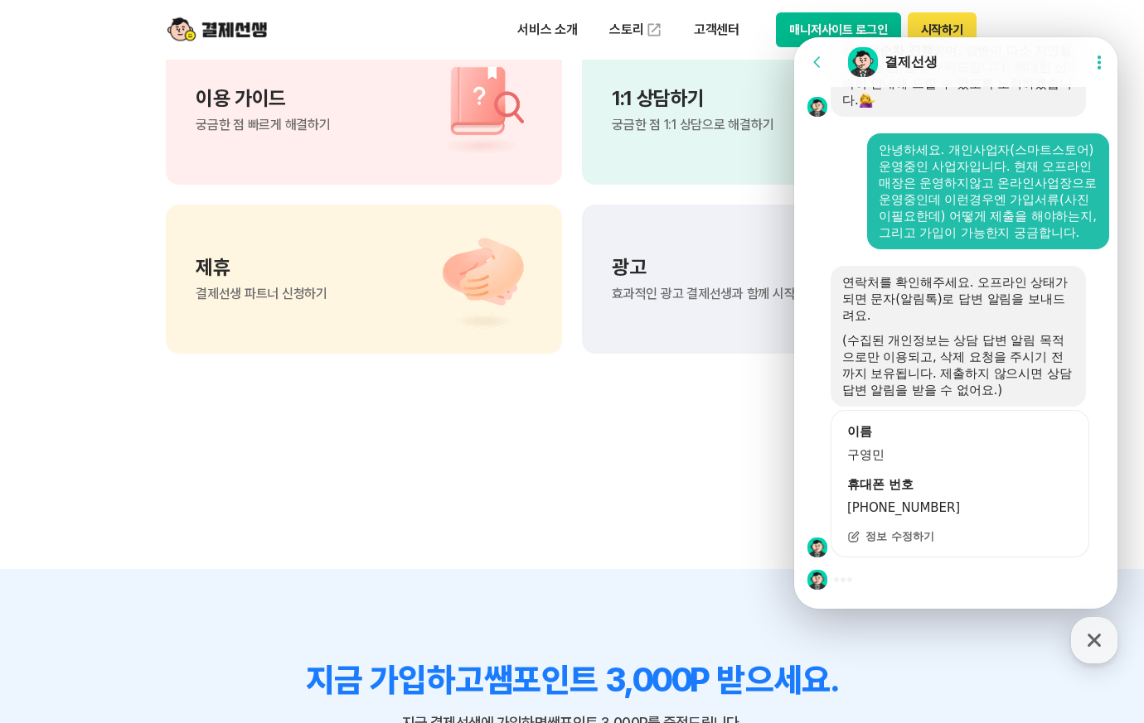
click at [554, 505] on section "궁금한 점이 더 있으신가요? 이용 가이드 궁금한 점 빠르게 해결하기 1:1 상담하기 궁금한 점 1:1 상담으로 해결하기 제휴 결제선생 파트너 …" at bounding box center [572, 150] width 1144 height 839
